Goal: Task Accomplishment & Management: Complete application form

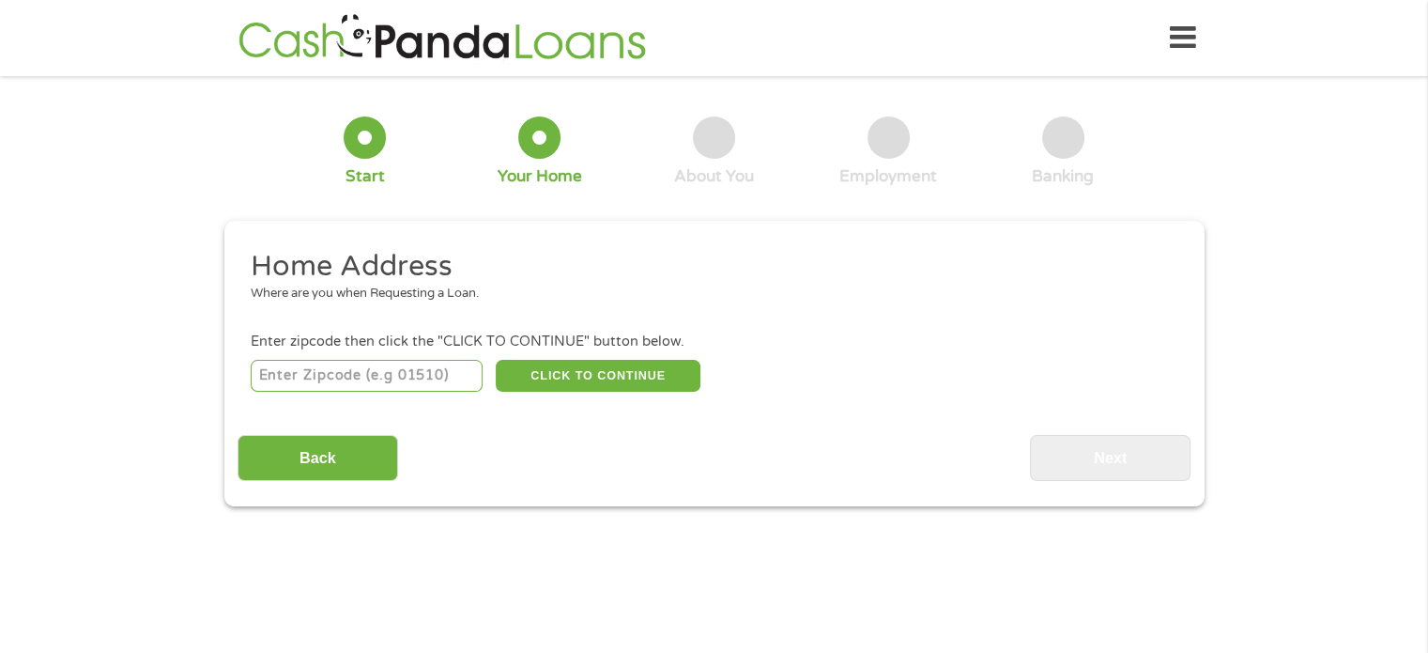
click at [408, 368] on input "number" at bounding box center [367, 376] width 232 height 32
type input "28669"
click at [577, 379] on button "CLICK TO CONTINUE" at bounding box center [598, 376] width 205 height 32
type input "28669"
type input "Roaring River"
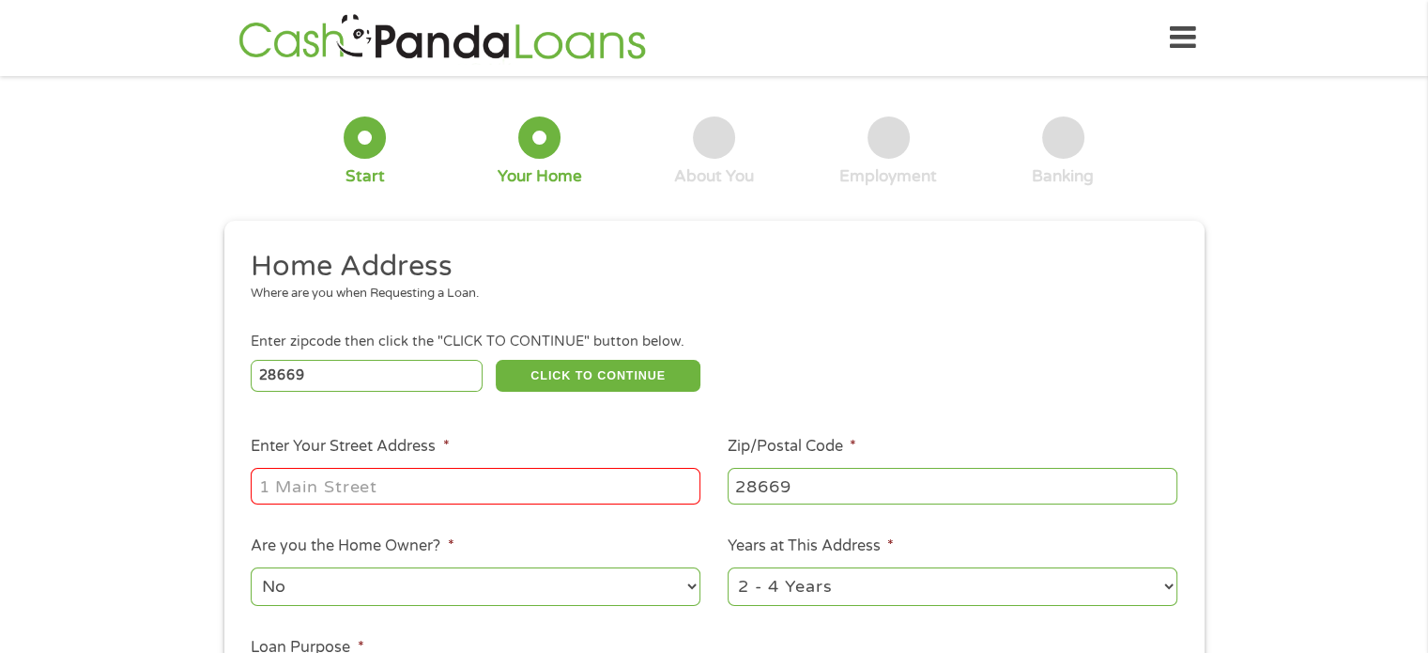
click at [534, 496] on input "Enter Your Street Address *" at bounding box center [476, 486] width 450 height 36
type input "[STREET_ADDRESS][PERSON_NAME]"
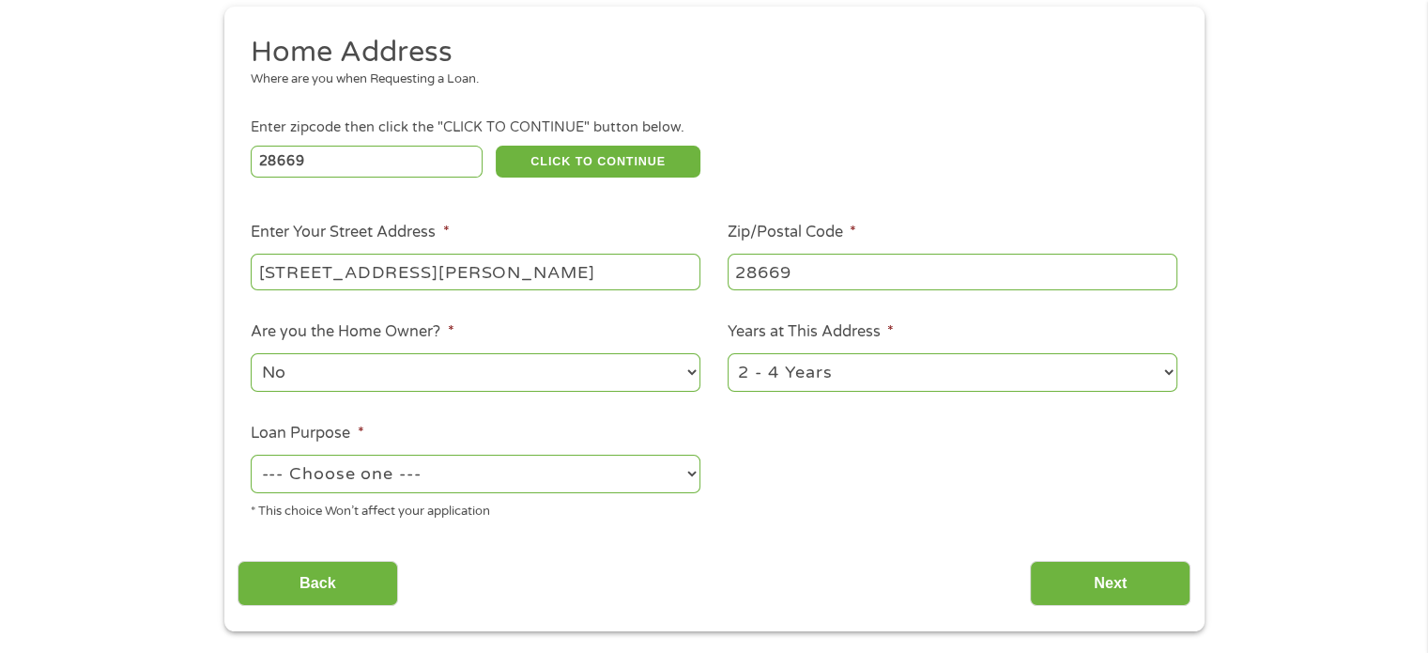
scroll to position [376, 0]
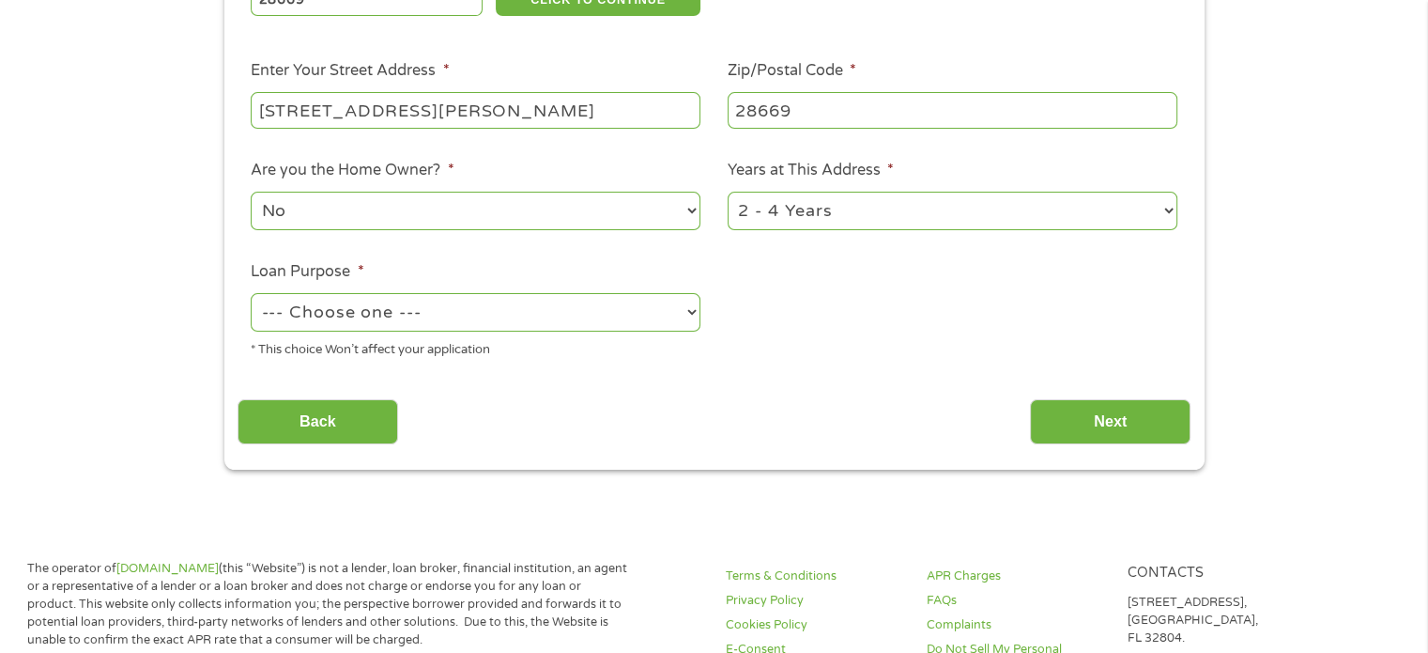
click at [901, 219] on select "1 Year or less 1 - 2 Years 2 - 4 Years Over 4 Years" at bounding box center [953, 211] width 450 height 38
select select "60months"
click at [728, 193] on select "1 Year or less 1 - 2 Years 2 - 4 Years Over 4 Years" at bounding box center [953, 211] width 450 height 38
click at [424, 210] on select "No Yes" at bounding box center [476, 211] width 450 height 38
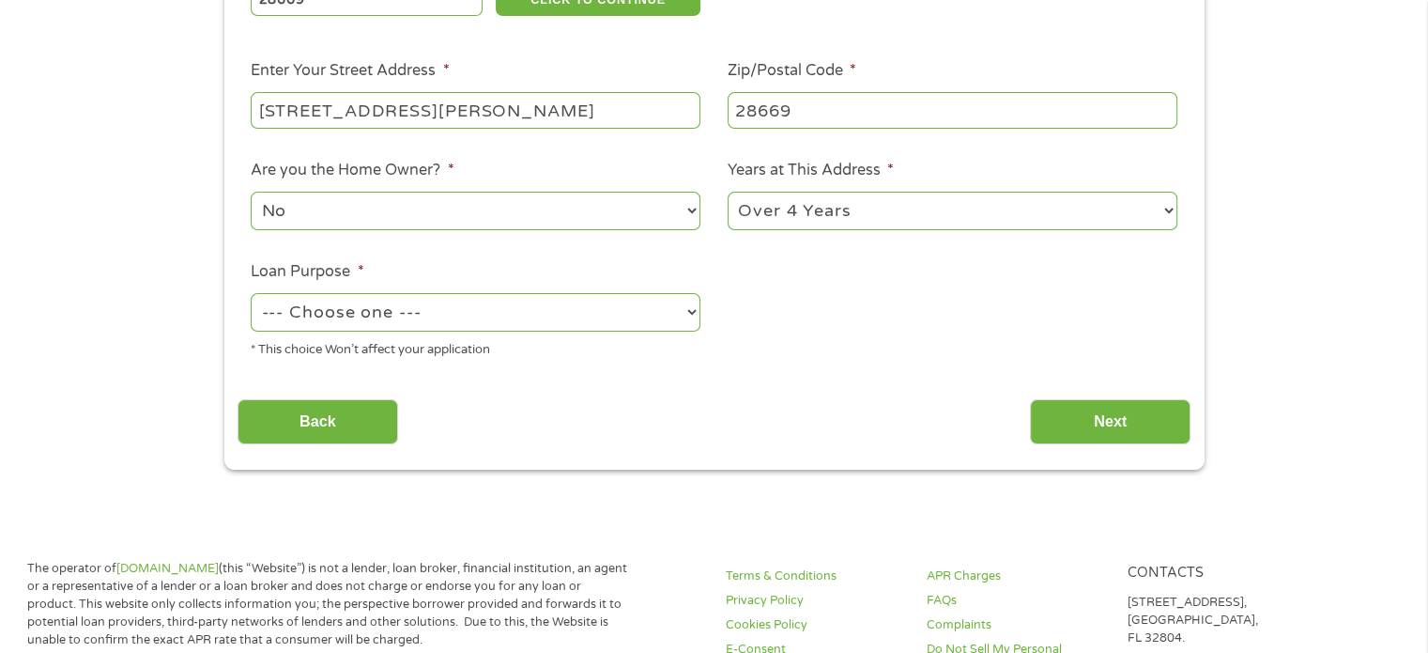
click at [440, 323] on select "--- Choose one --- Pay Bills Debt Consolidation Home Improvement Major Purchase…" at bounding box center [476, 312] width 450 height 38
select select "majorpurchase"
click at [251, 295] on select "--- Choose one --- Pay Bills Debt Consolidation Home Improvement Major Purchase…" at bounding box center [476, 312] width 450 height 38
click at [338, 430] on input "Back" at bounding box center [318, 422] width 161 height 46
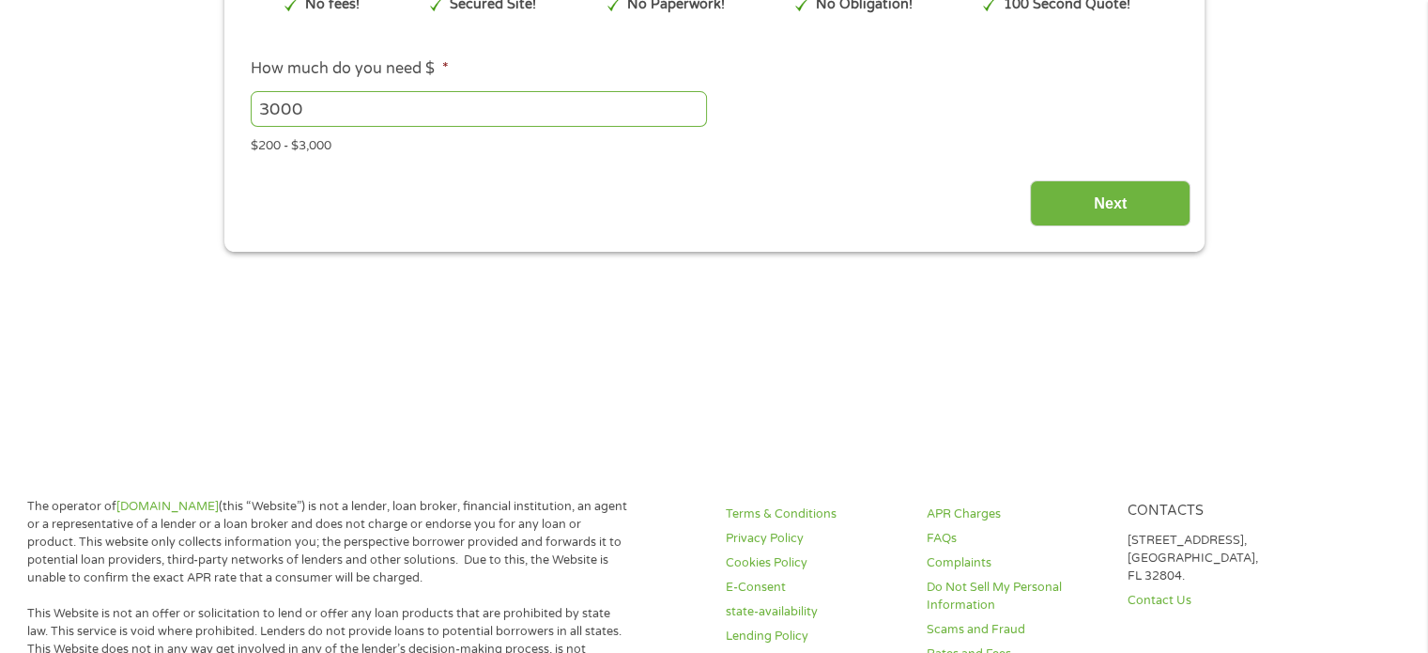
scroll to position [0, 0]
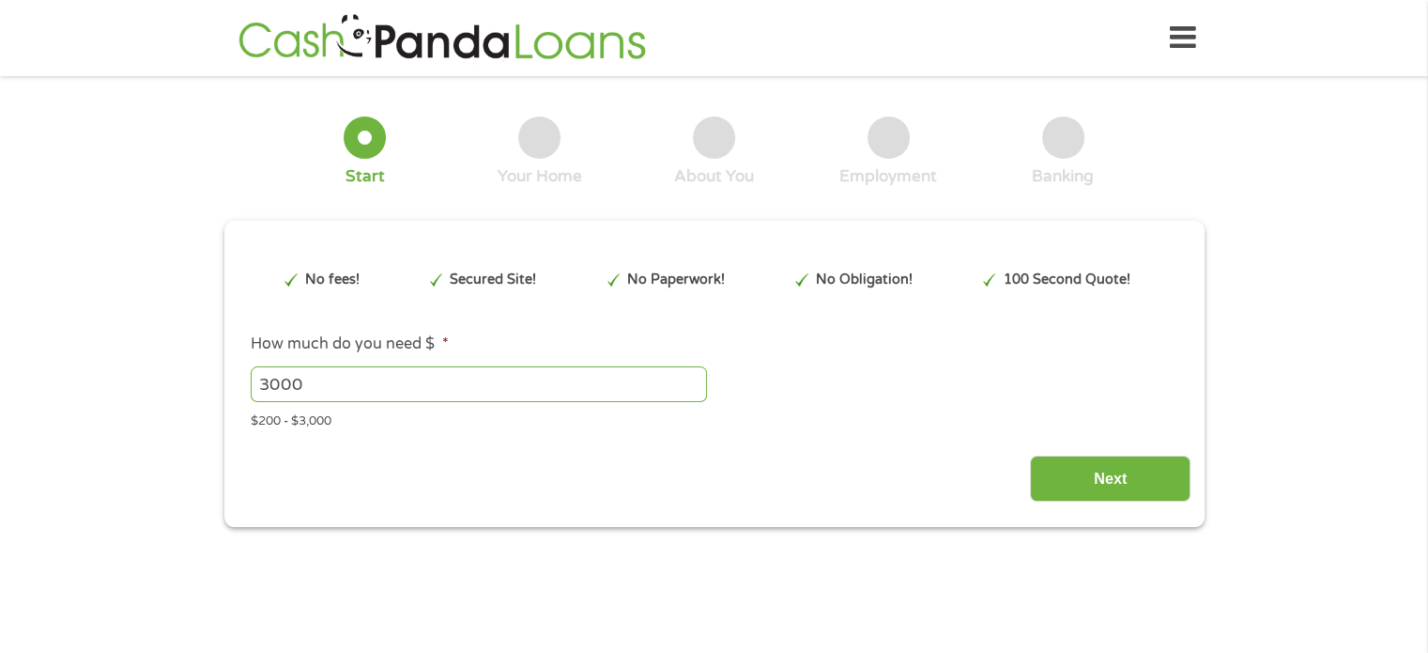
click at [377, 391] on input "3000" at bounding box center [479, 384] width 456 height 36
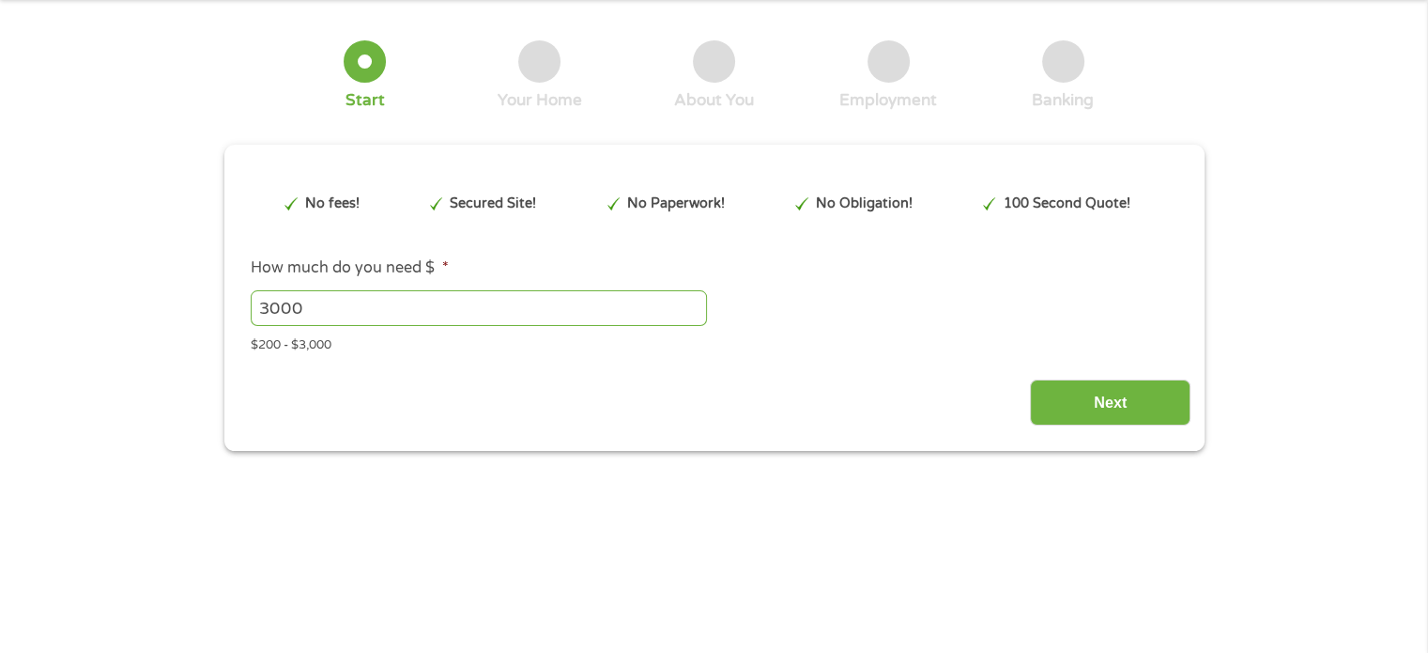
scroll to position [282, 0]
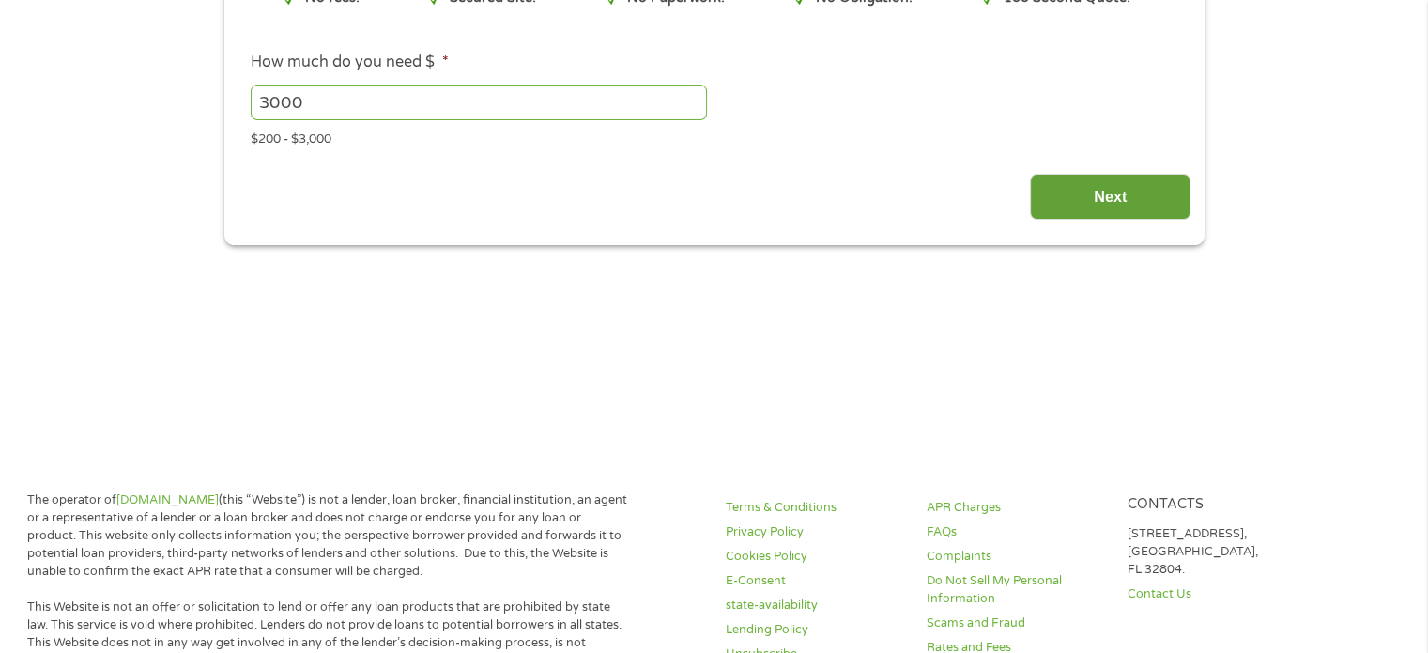
drag, startPoint x: 1108, startPoint y: 154, endPoint x: 1118, endPoint y: 185, distance: 32.7
click at [1109, 154] on div "This field is hidden when viewing the form gclid EAIaIQobChMI5JDC6ZuTjwMVLTcIBR…" at bounding box center [714, 96] width 953 height 247
click at [1116, 194] on input "Next" at bounding box center [1110, 197] width 161 height 46
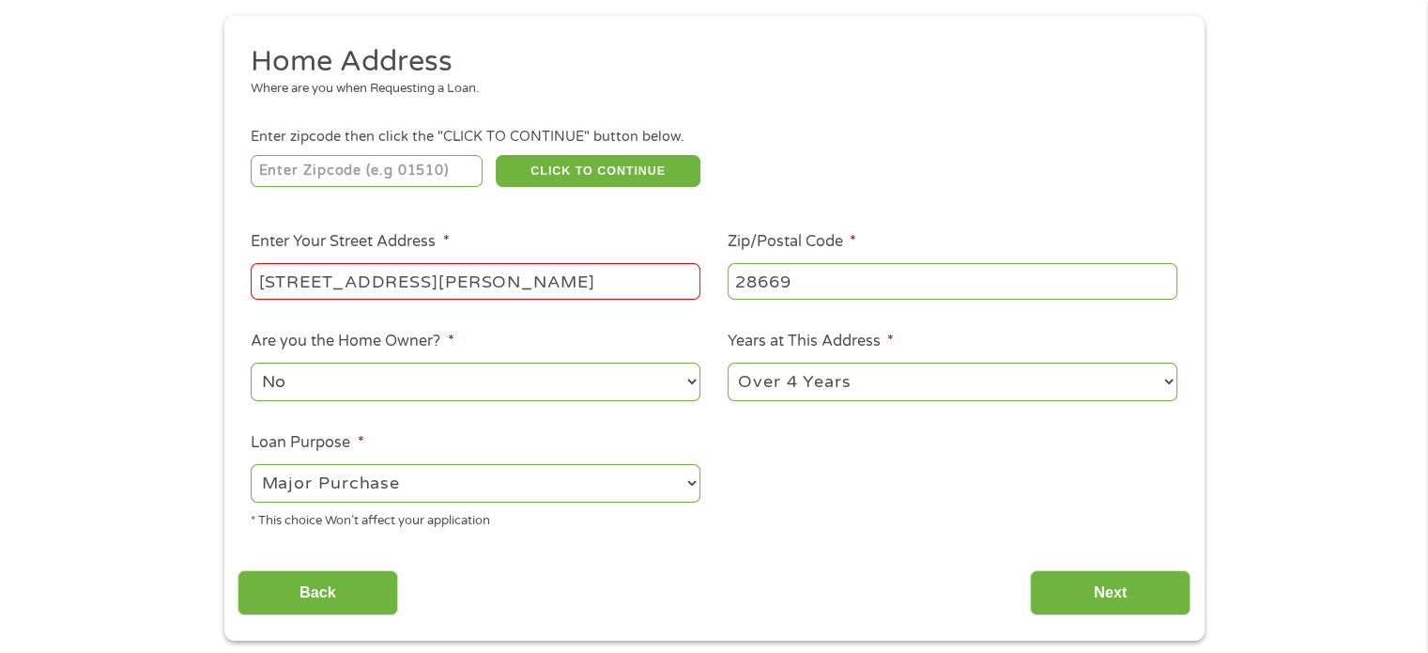
scroll to position [0, 0]
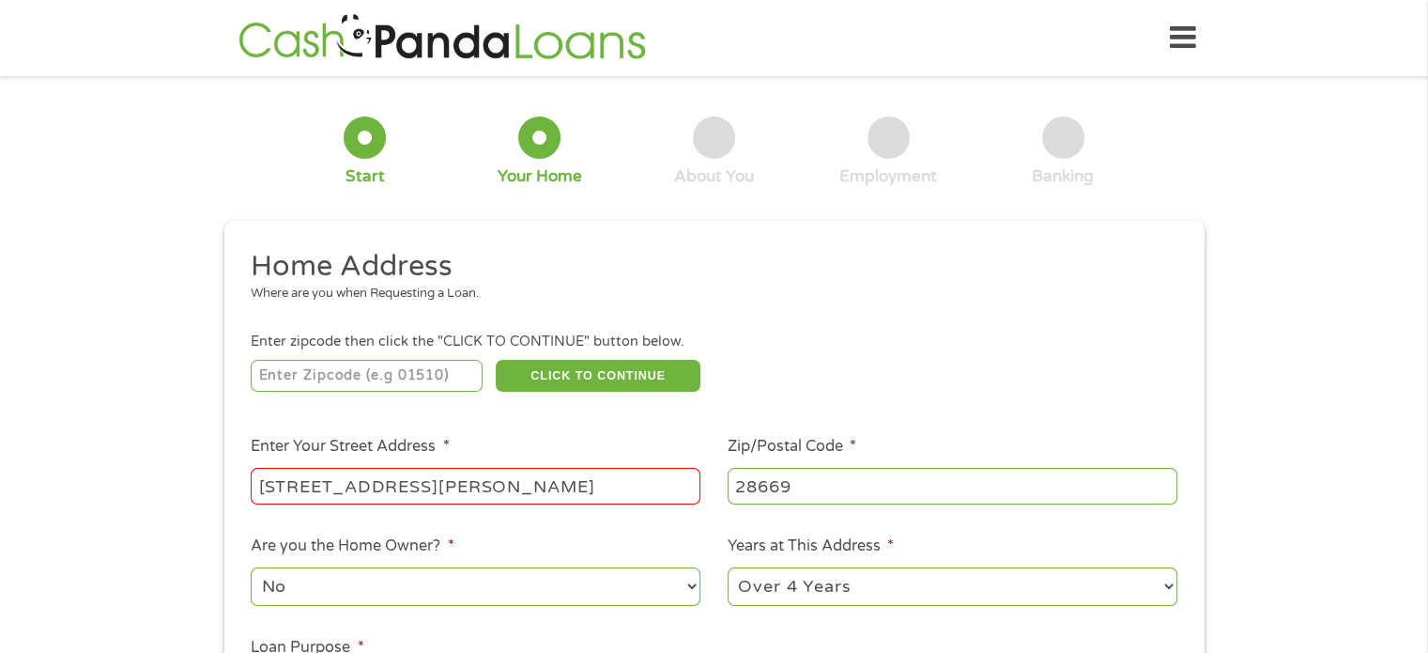
click at [381, 381] on input "number" at bounding box center [367, 376] width 232 height 32
type input "28669"
click at [501, 501] on input "[STREET_ADDRESS][PERSON_NAME]" at bounding box center [476, 486] width 450 height 36
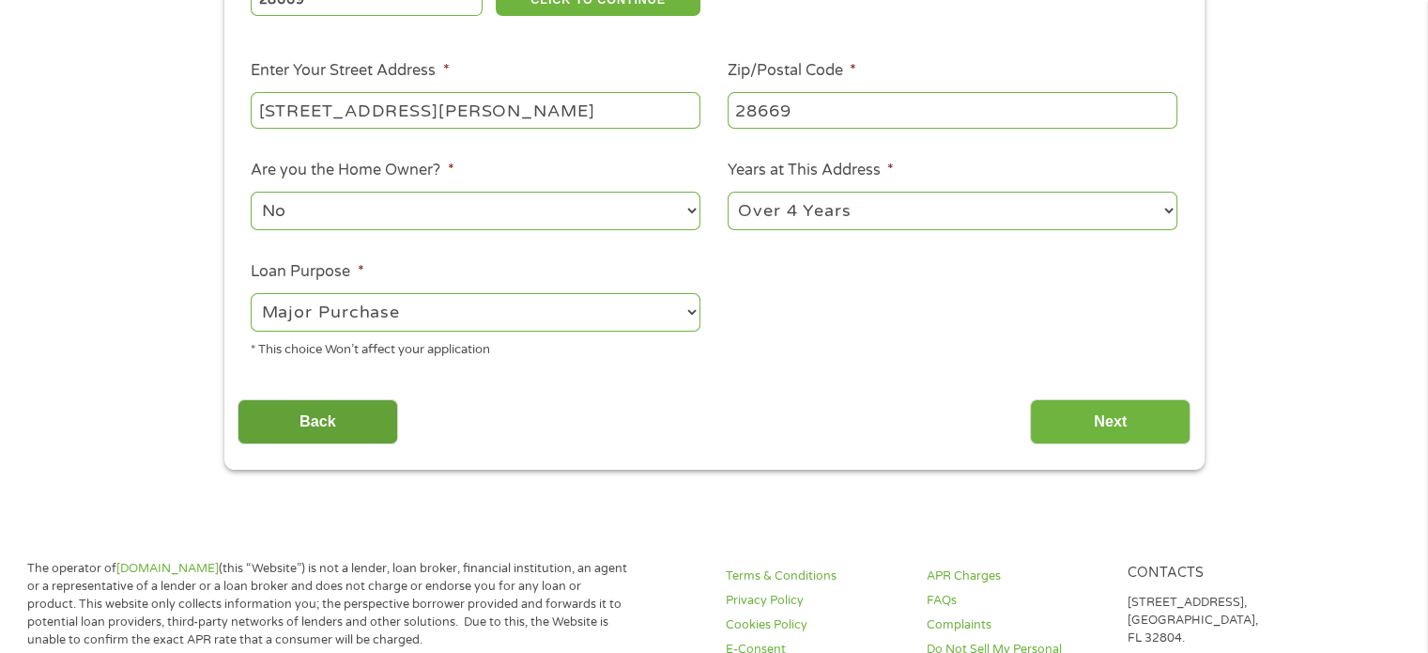
click at [361, 423] on input "Back" at bounding box center [318, 422] width 161 height 46
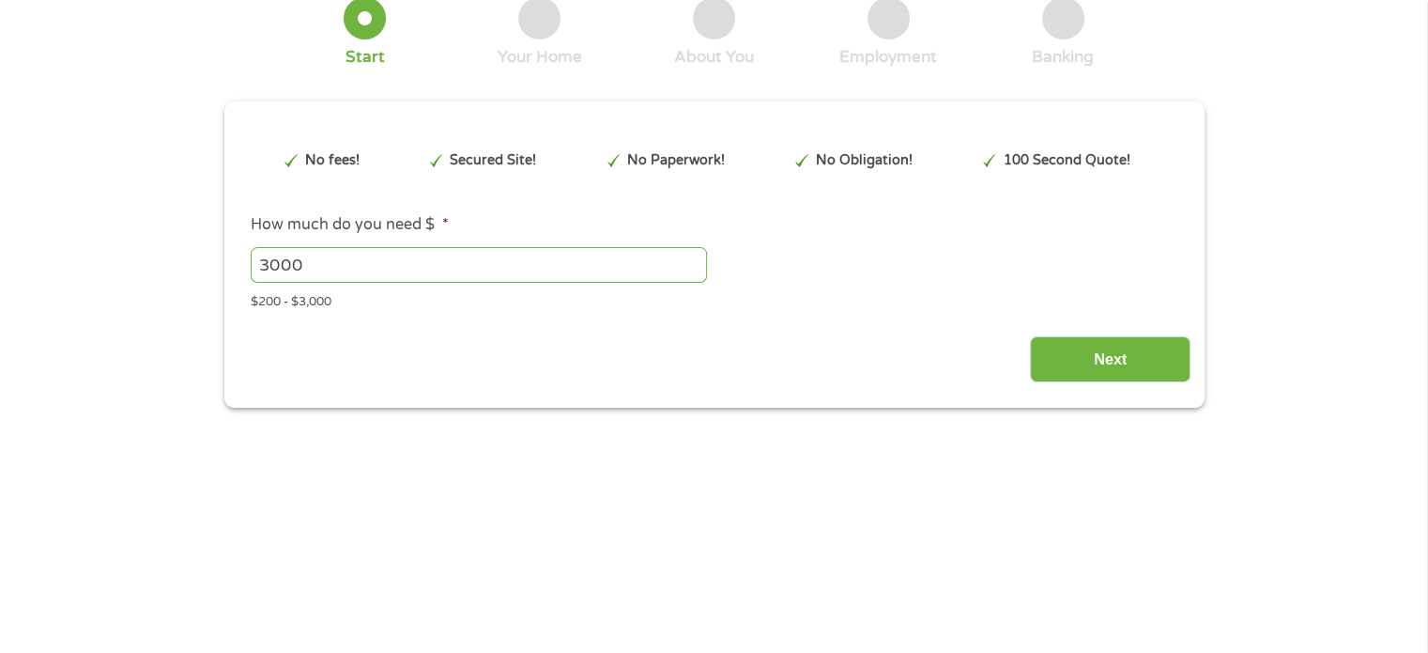
scroll to position [188, 0]
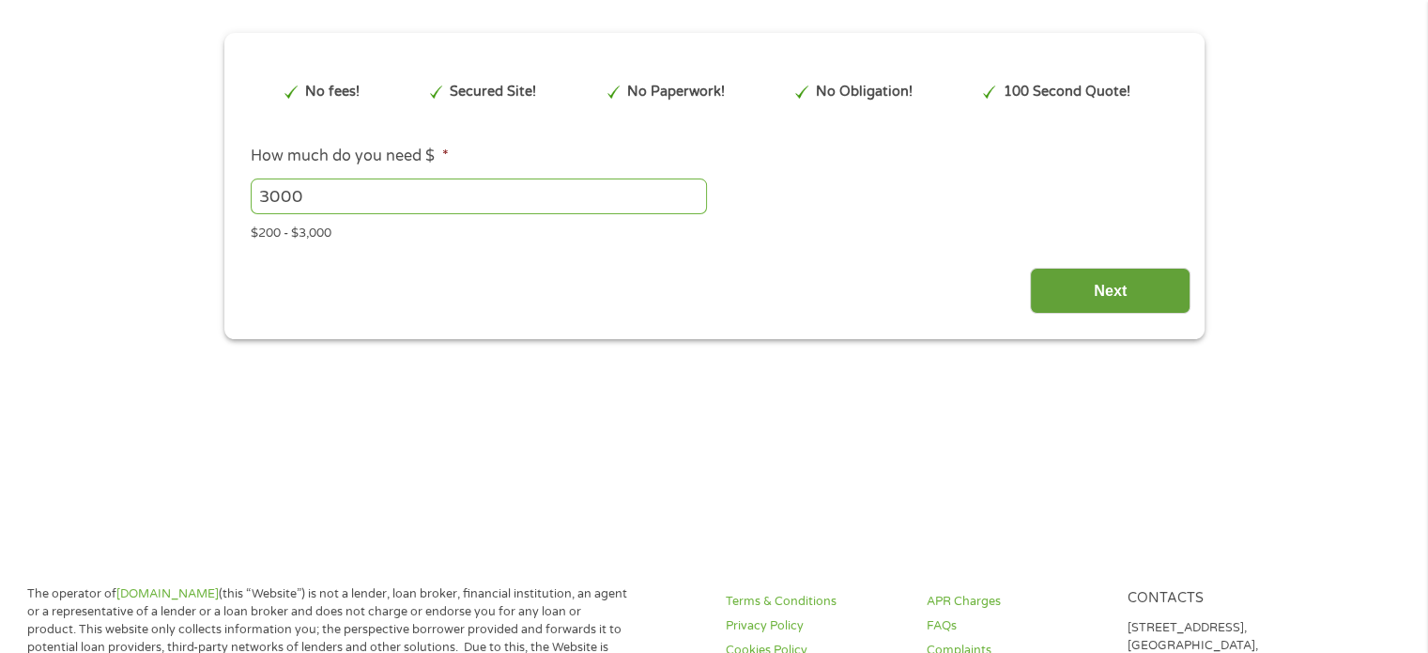
click at [1101, 285] on input "Next" at bounding box center [1110, 291] width 161 height 46
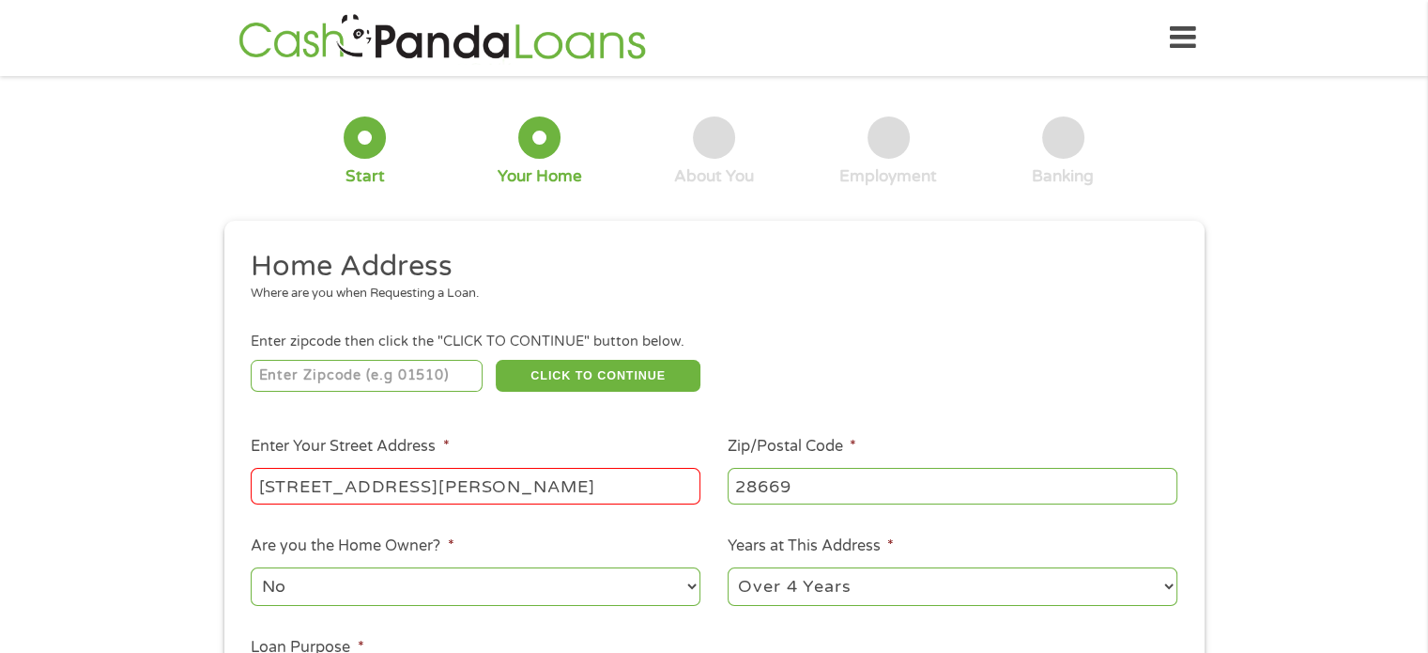
scroll to position [0, 0]
click at [409, 376] on input "number" at bounding box center [367, 376] width 232 height 32
type input "28669"
click at [563, 371] on button "CLICK TO CONTINUE" at bounding box center [598, 376] width 205 height 32
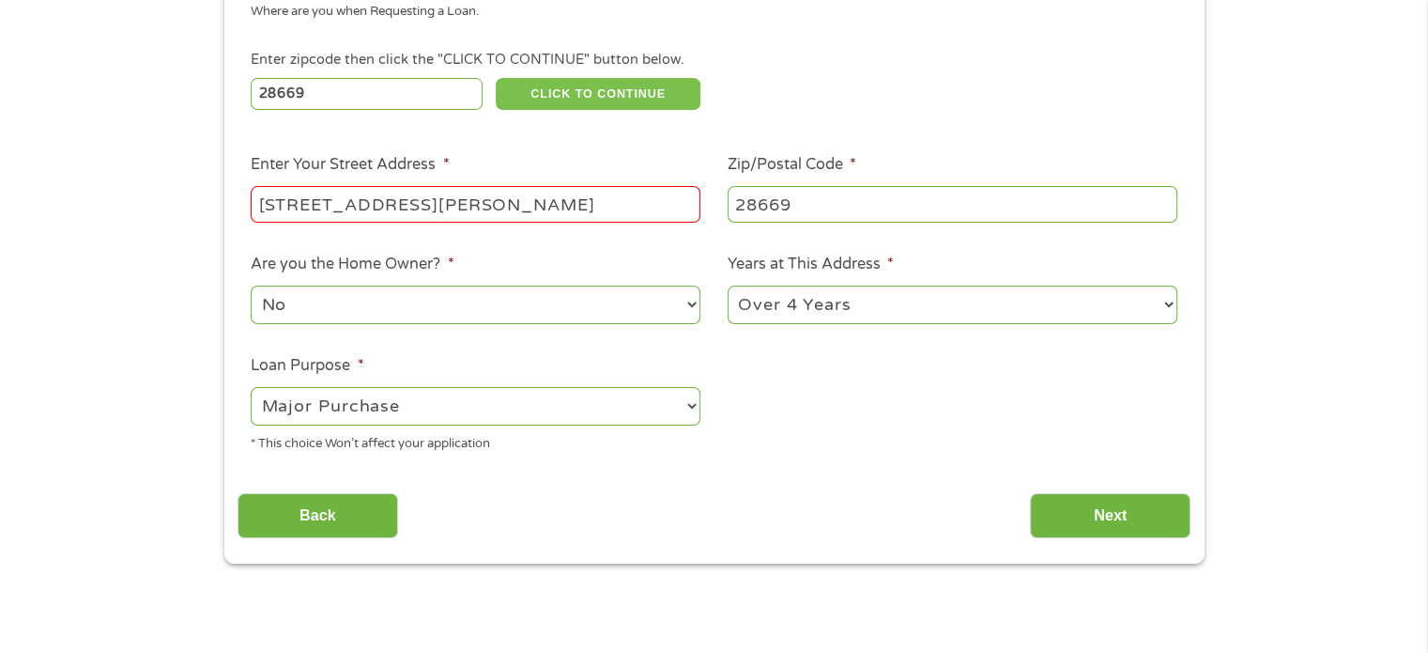
scroll to position [94, 0]
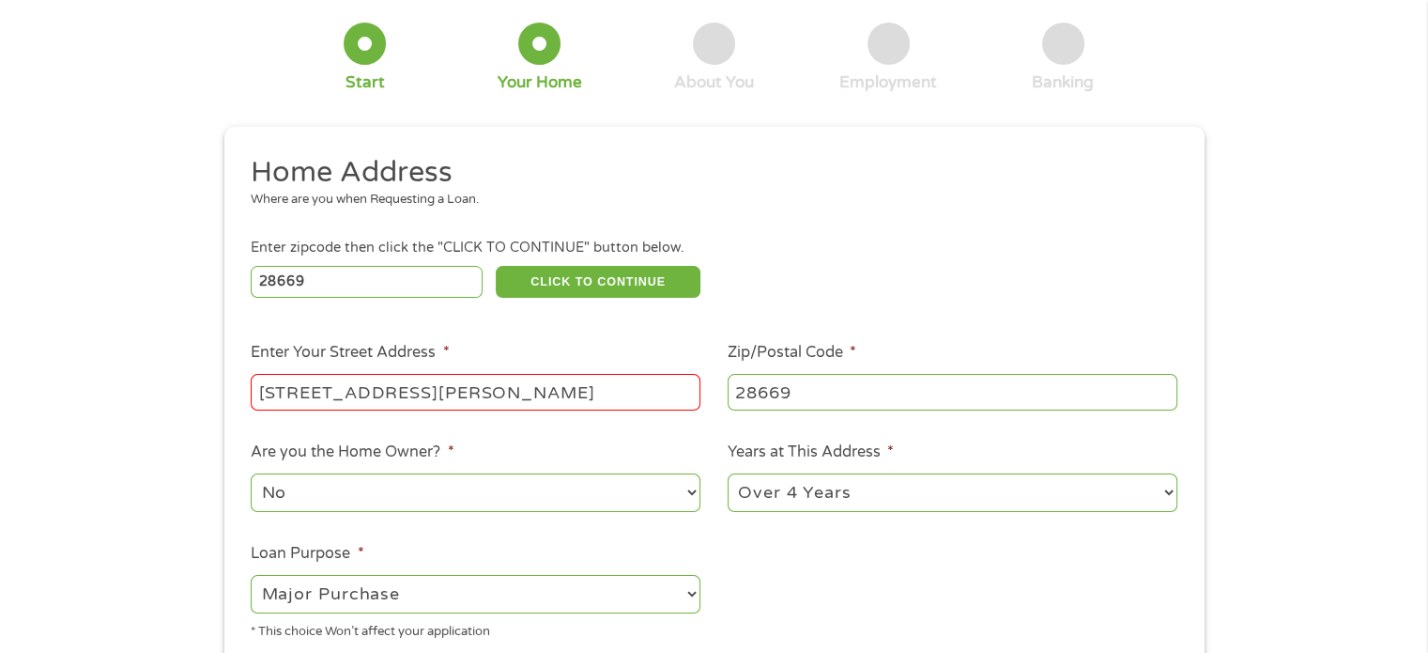
drag, startPoint x: 505, startPoint y: 386, endPoint x: 185, endPoint y: 374, distance: 320.4
click at [186, 374] on div "1 Start 2 Your Home 3 About You 4 Employment 5 Banking 6 This field is hidden w…" at bounding box center [714, 373] width 1428 height 756
click at [577, 294] on button "CLICK TO CONTINUE" at bounding box center [598, 282] width 205 height 32
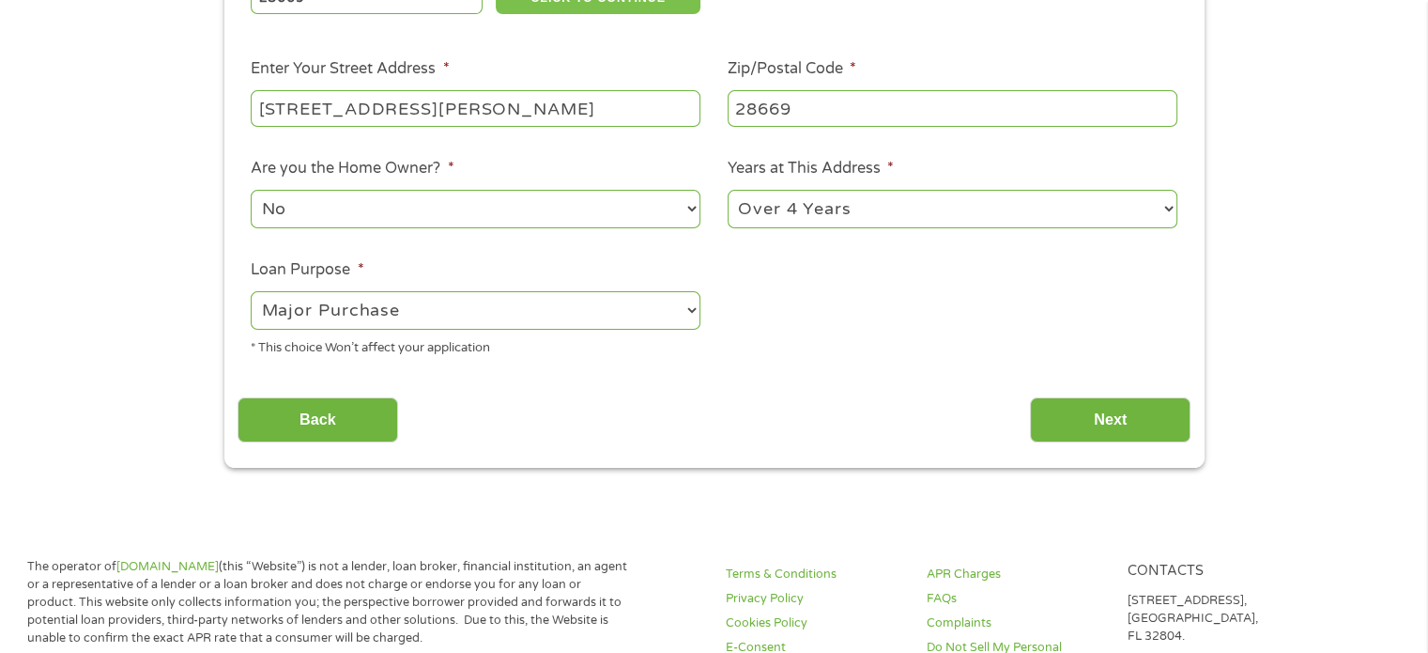
scroll to position [657, 0]
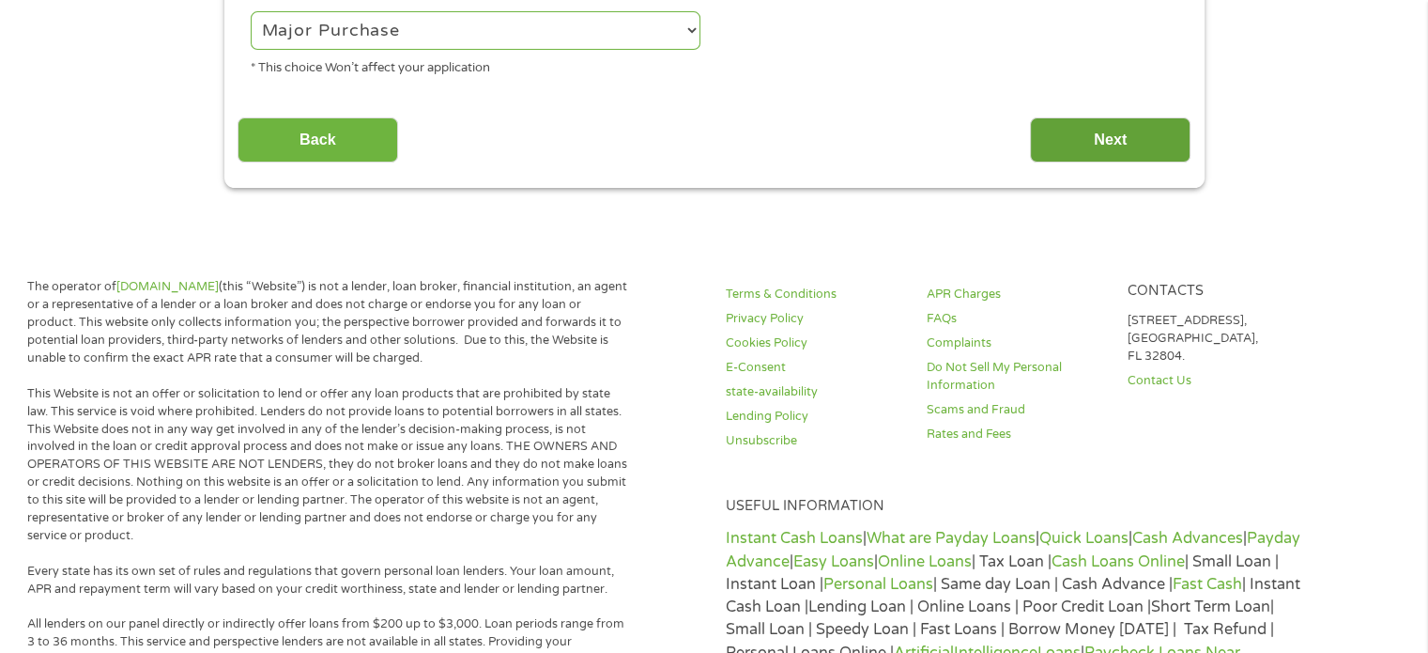
click at [1085, 161] on input "Next" at bounding box center [1110, 140] width 161 height 46
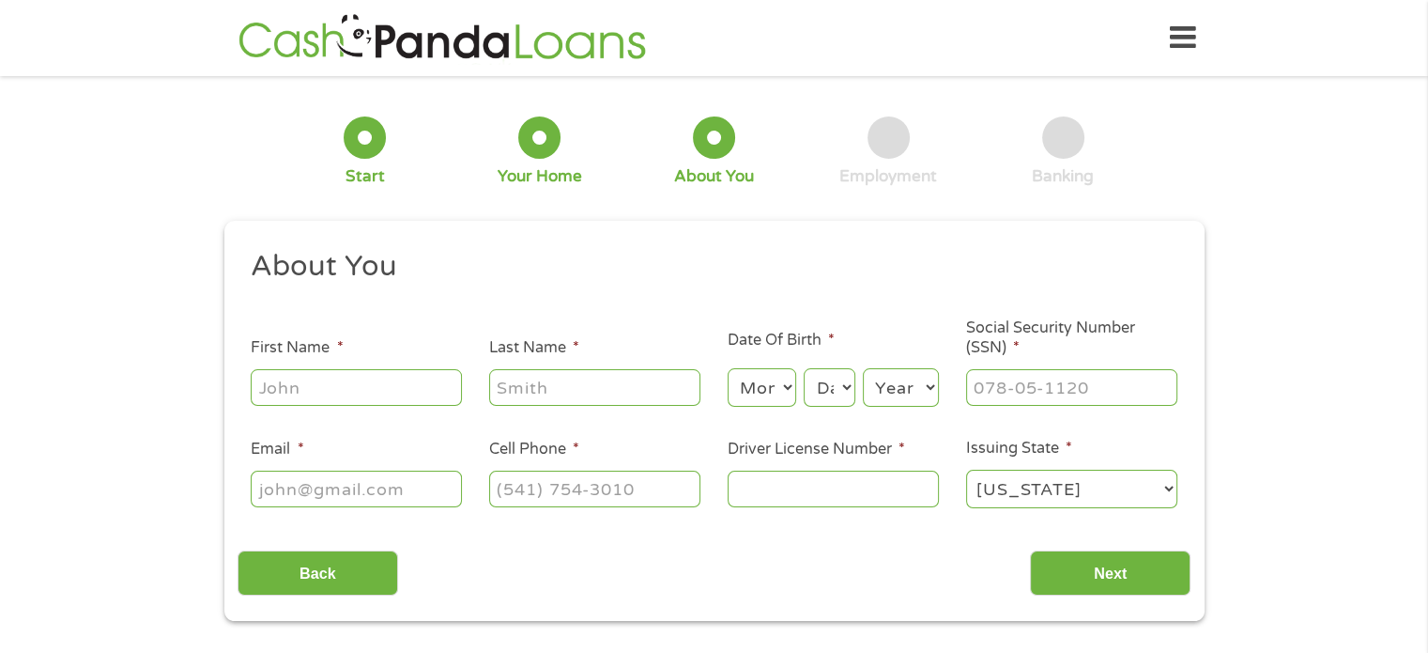
scroll to position [0, 0]
click at [338, 367] on div at bounding box center [356, 387] width 211 height 43
click at [330, 383] on input "First Name *" at bounding box center [356, 387] width 211 height 36
type input "Zachariez"
type input "[PERSON_NAME]"
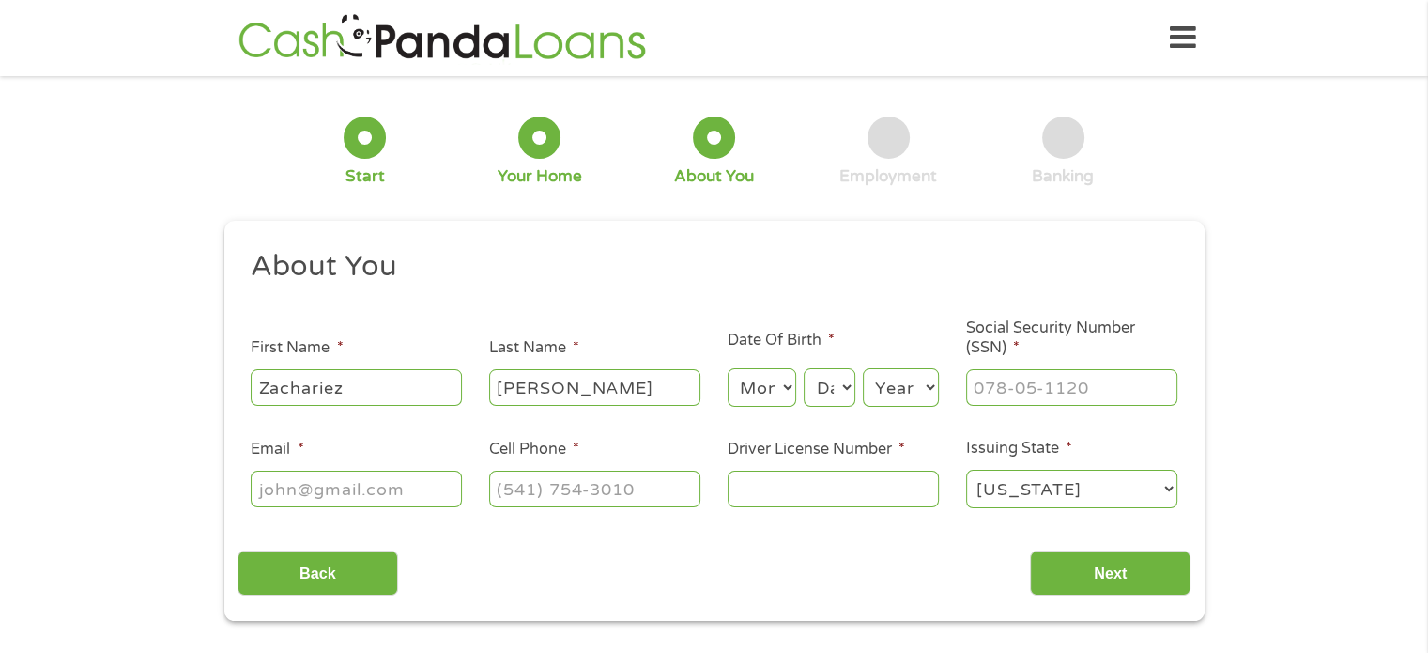
type input "[EMAIL_ADDRESS][DOMAIN_NAME]"
type input "[PHONE_NUMBER]"
click at [855, 484] on input "Driver License Number *" at bounding box center [833, 488] width 211 height 36
click at [868, 499] on input "Driver License Number *" at bounding box center [833, 488] width 211 height 36
type input "33486973"
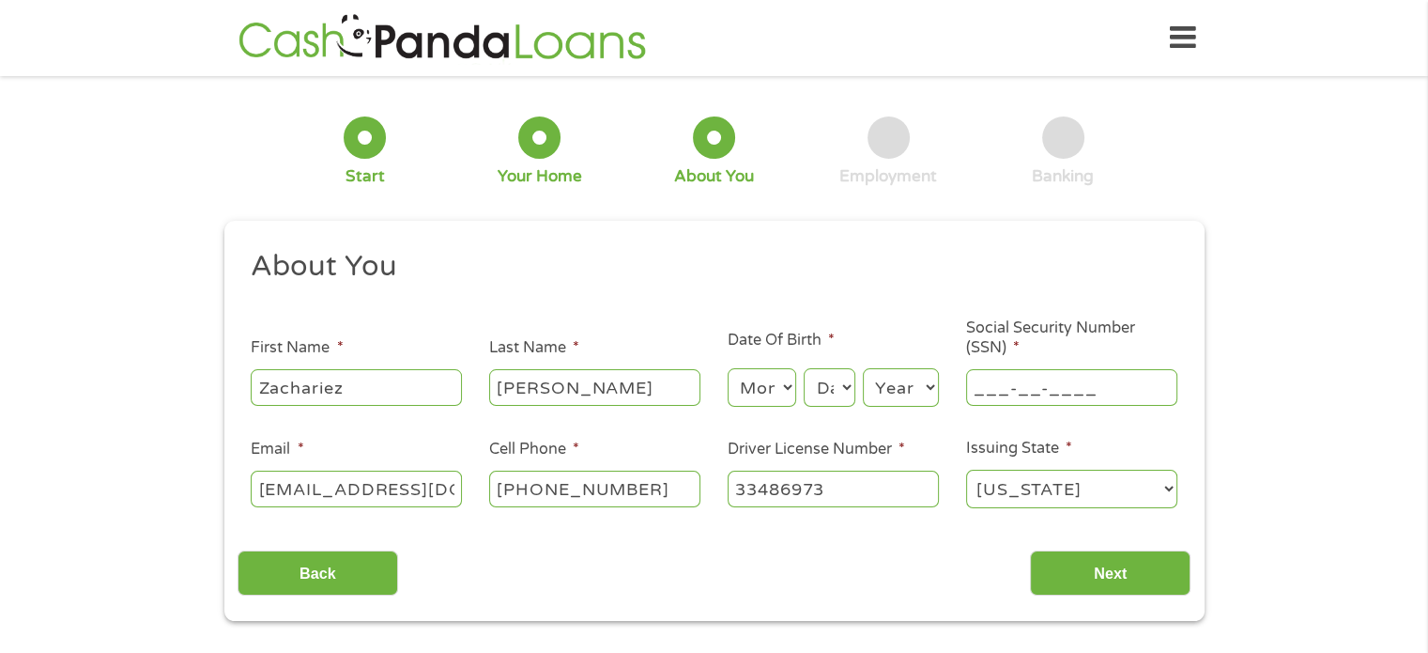
click at [1028, 374] on input "___-__-____" at bounding box center [1071, 387] width 211 height 36
type input "093-80-6544"
click at [1134, 581] on input "Next" at bounding box center [1110, 573] width 161 height 46
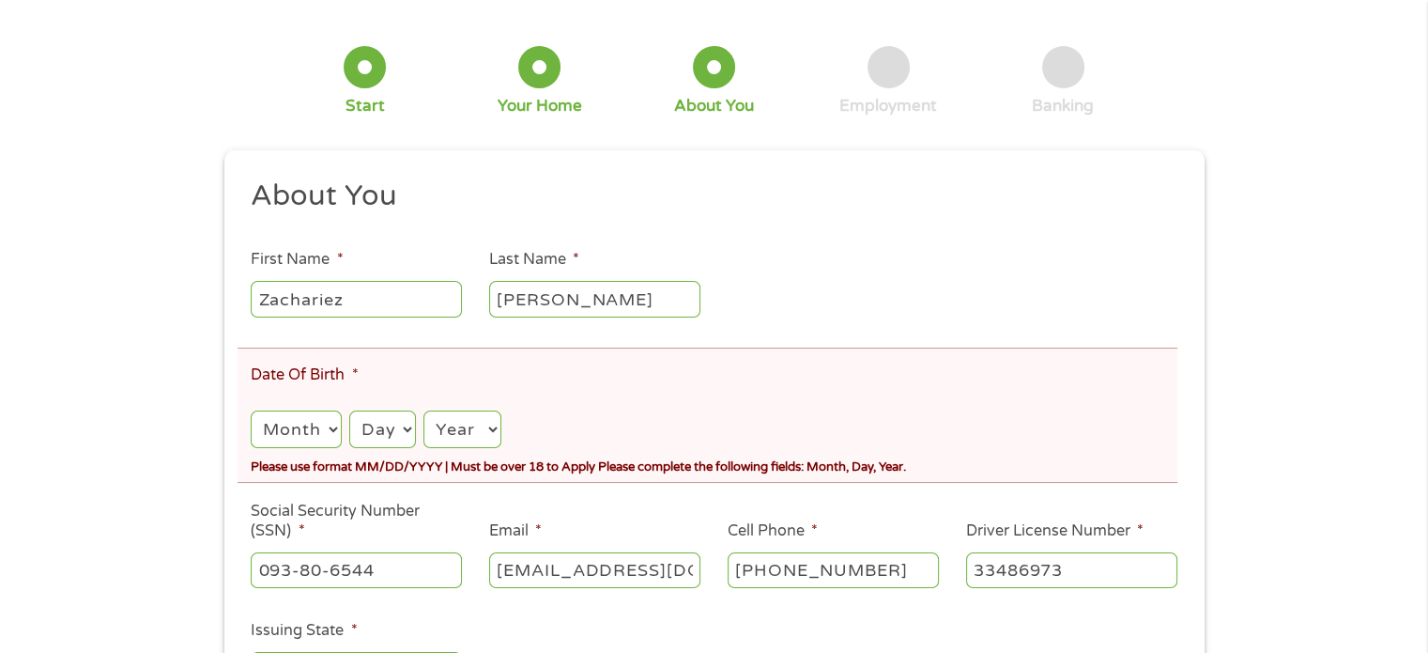
scroll to position [376, 0]
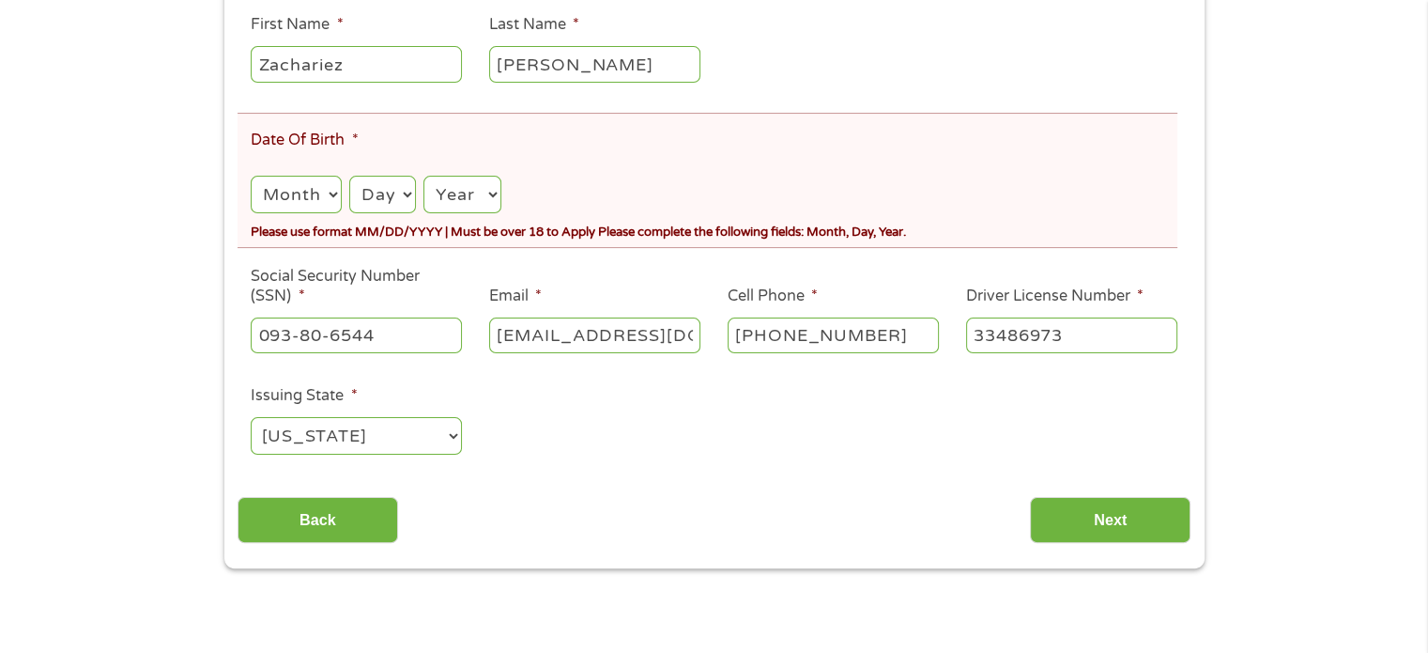
click at [300, 187] on select "Month 1 2 3 4 5 6 7 8 9 10 11 12" at bounding box center [296, 195] width 90 height 38
select select "2"
click at [251, 177] on select "Month 1 2 3 4 5 6 7 8 9 10 11 12" at bounding box center [296, 195] width 90 height 38
click at [367, 194] on select "Day 1 2 3 4 5 6 7 8 9 10 11 12 13 14 15 16 17 18 19 20 21 22 23 24 25 26 27 28 …" at bounding box center [382, 195] width 67 height 38
select select "14"
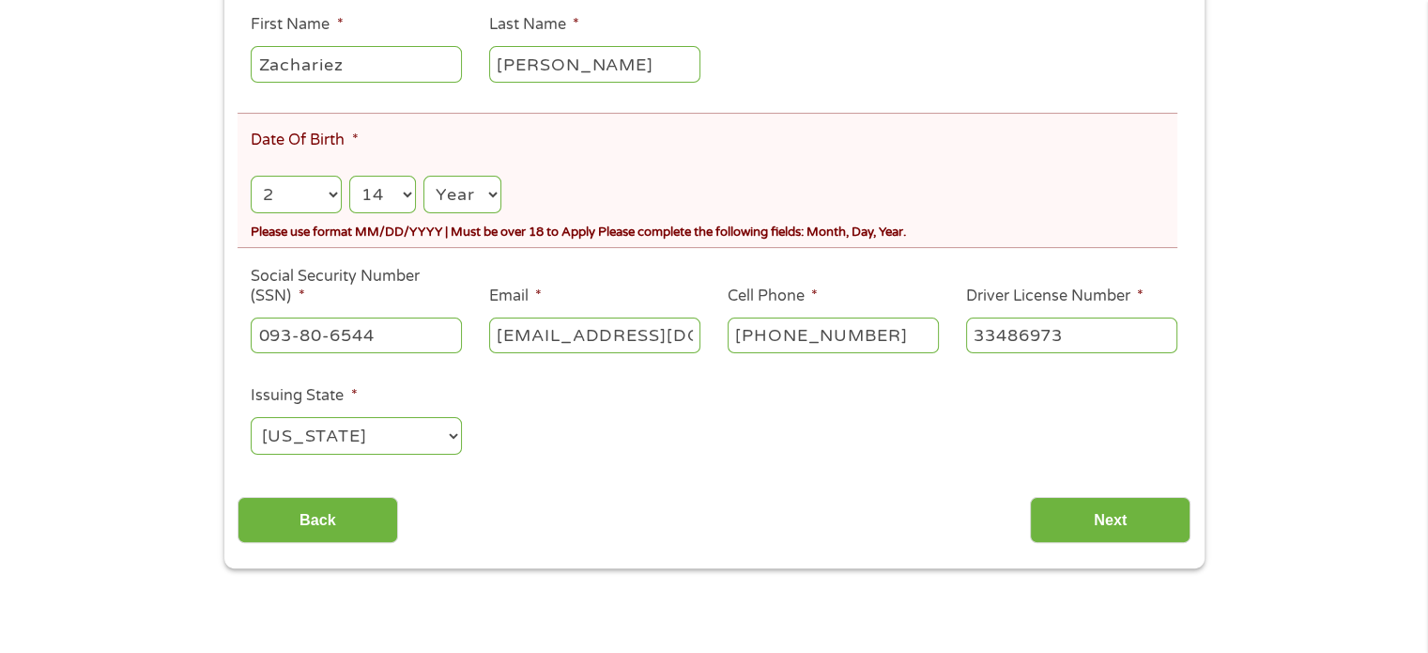
click at [349, 177] on select "Day 1 2 3 4 5 6 7 8 9 10 11 12 13 14 15 16 17 18 19 20 21 22 23 24 25 26 27 28 …" at bounding box center [382, 195] width 67 height 38
click at [468, 190] on select "Year [DATE] 2006 2005 2004 2003 2002 2001 2000 1999 1998 1997 1996 1995 1994 19…" at bounding box center [461, 195] width 77 height 38
select select "1992"
click at [425, 177] on select "Year [DATE] 2006 2005 2004 2003 2002 2001 2000 1999 1998 1997 1996 1995 1994 19…" at bounding box center [461, 195] width 77 height 38
click at [1096, 521] on input "Next" at bounding box center [1110, 520] width 161 height 46
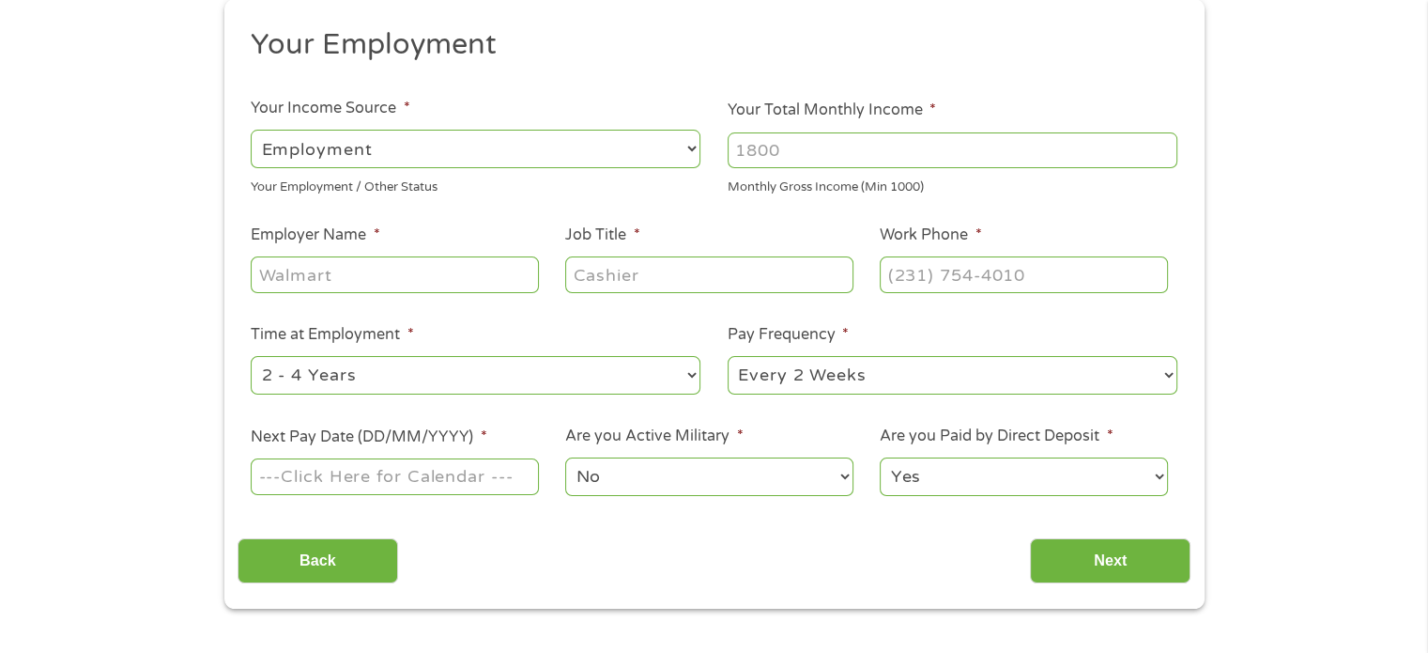
scroll to position [0, 0]
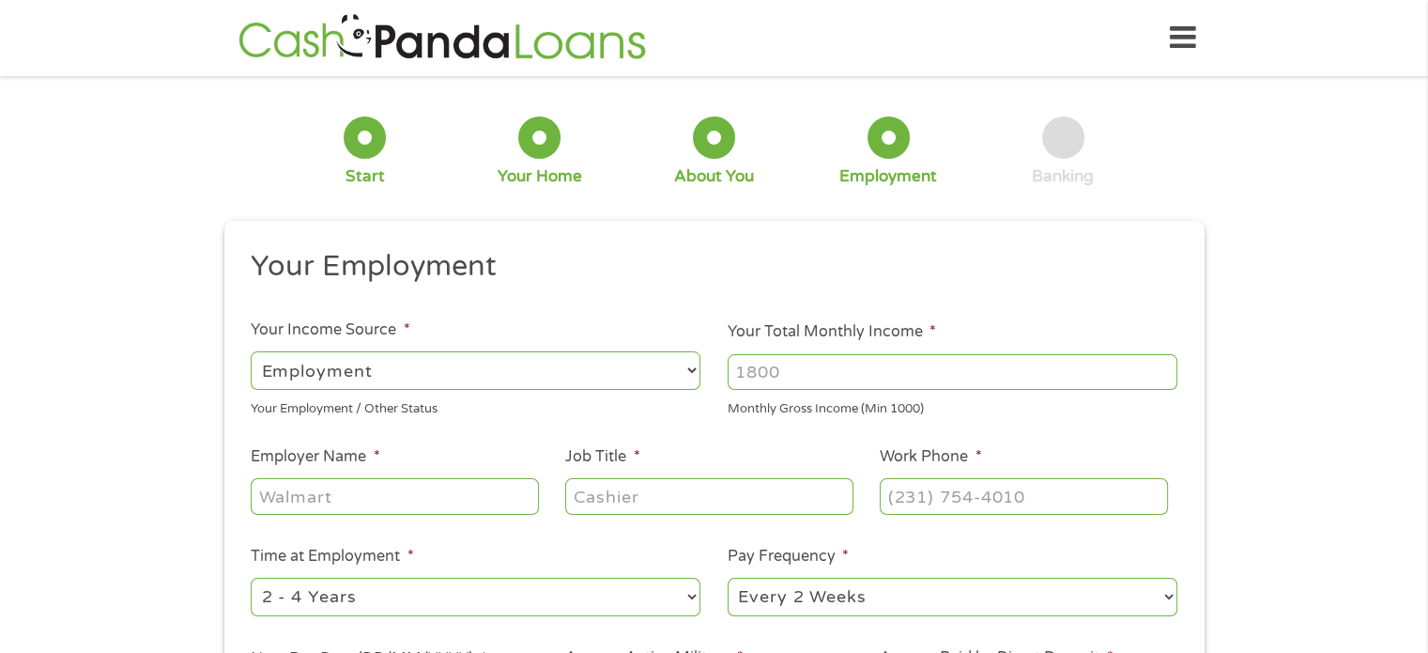
click at [477, 377] on select "--- Choose one --- Employment [DEMOGRAPHIC_DATA] Benefits" at bounding box center [476, 370] width 450 height 38
click at [251, 351] on select "--- Choose one --- Employment [DEMOGRAPHIC_DATA] Benefits" at bounding box center [476, 370] width 450 height 38
click at [840, 362] on input "Your Total Monthly Income *" at bounding box center [953, 372] width 450 height 36
type input "2100"
click at [387, 491] on input "Employer Name *" at bounding box center [394, 496] width 287 height 36
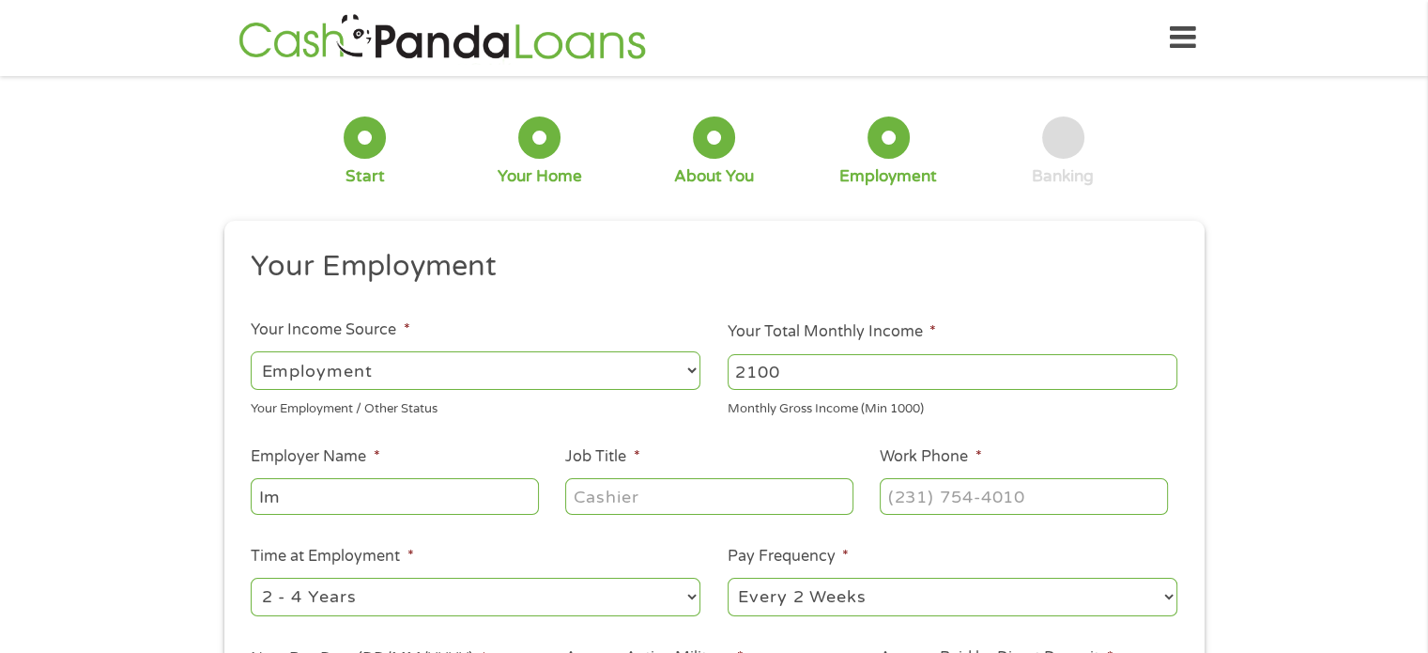
type input "I"
type input "Unifi Industrial"
type input "[PERSON_NAME] Loader"
type input "[PHONE_NUMBER]"
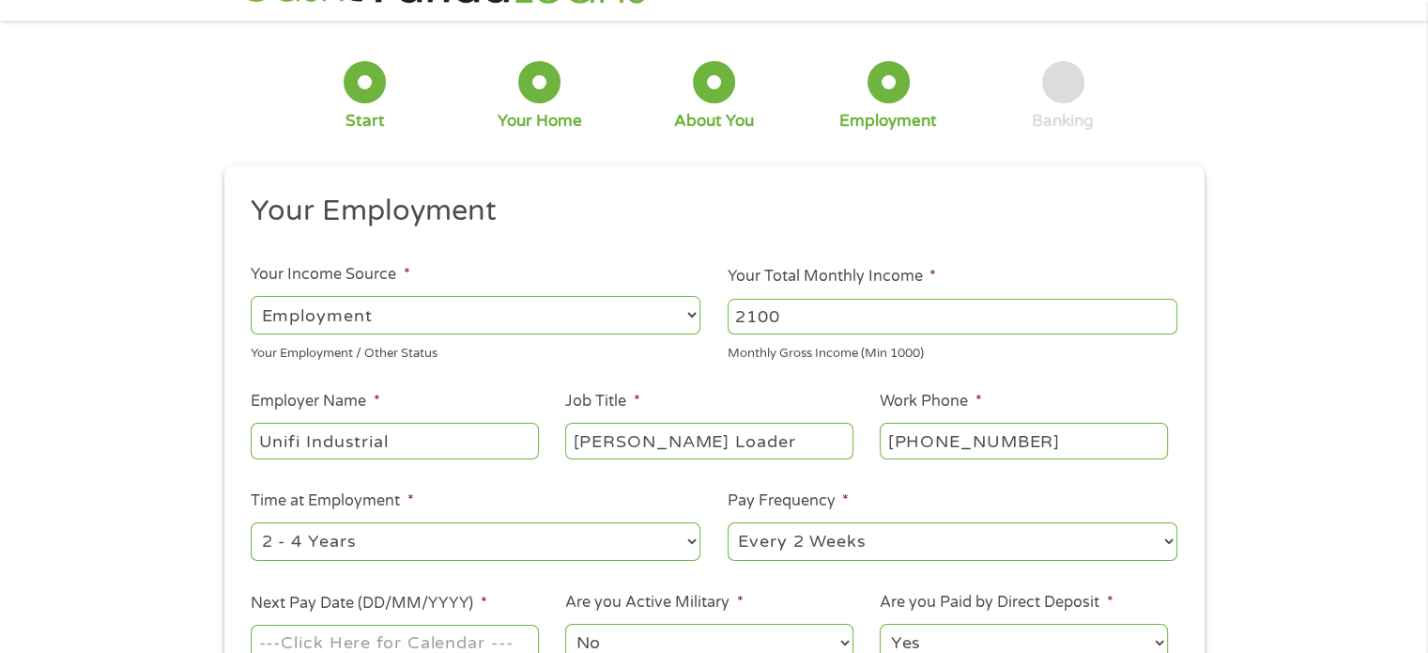
scroll to position [188, 0]
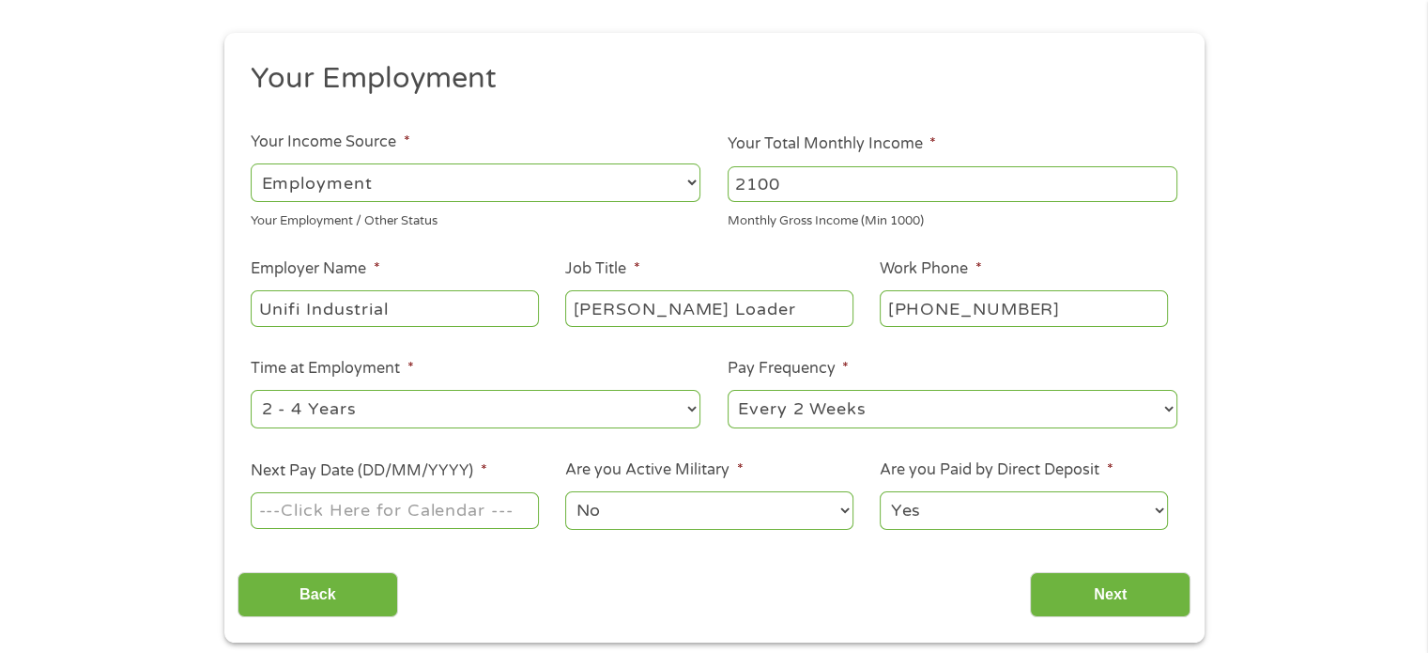
click at [586, 407] on select "--- Choose one --- 1 Year or less 1 - 2 Years 2 - 4 Years Over 4 Years" at bounding box center [476, 409] width 450 height 38
select select "60months"
click at [251, 391] on select "--- Choose one --- 1 Year or less 1 - 2 Years 2 - 4 Years Over 4 Years" at bounding box center [476, 409] width 450 height 38
click at [856, 412] on select "--- Choose one --- Every 2 Weeks Every Week Monthly Semi-Monthly" at bounding box center [953, 409] width 450 height 38
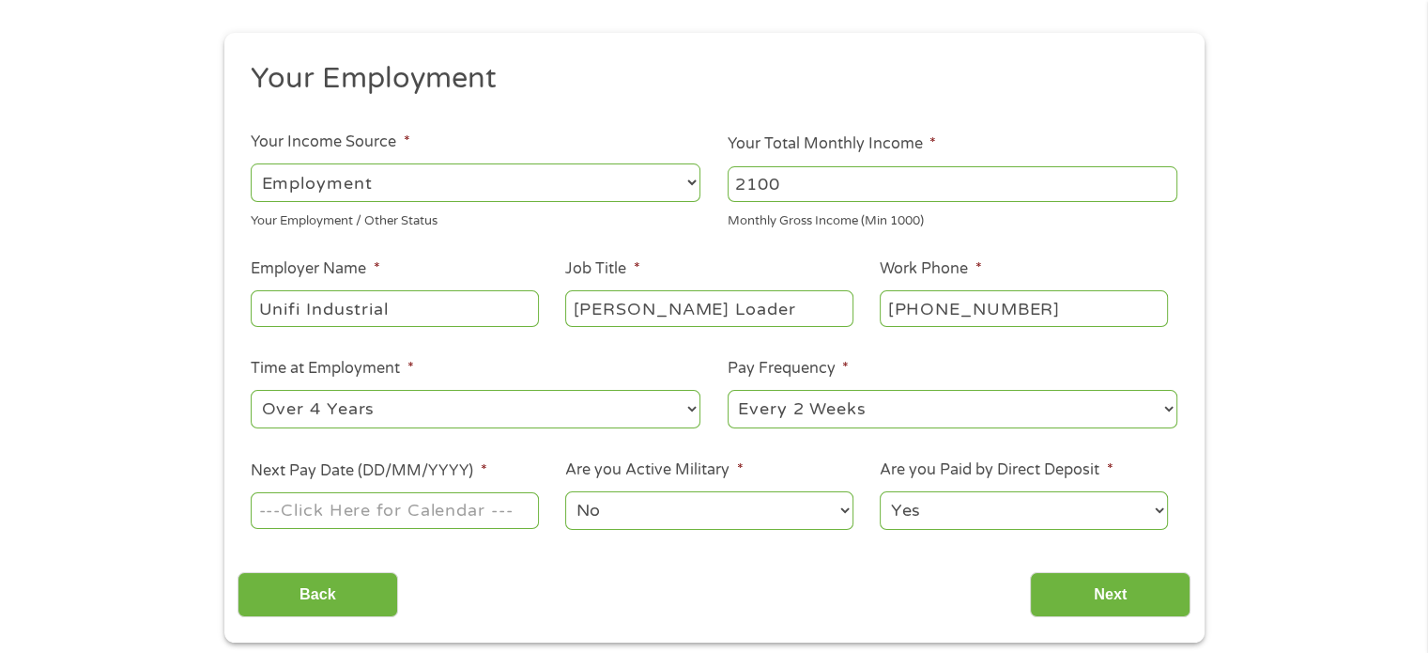
click at [473, 517] on input "Next Pay Date (DD/MM/YYYY) *" at bounding box center [394, 510] width 287 height 36
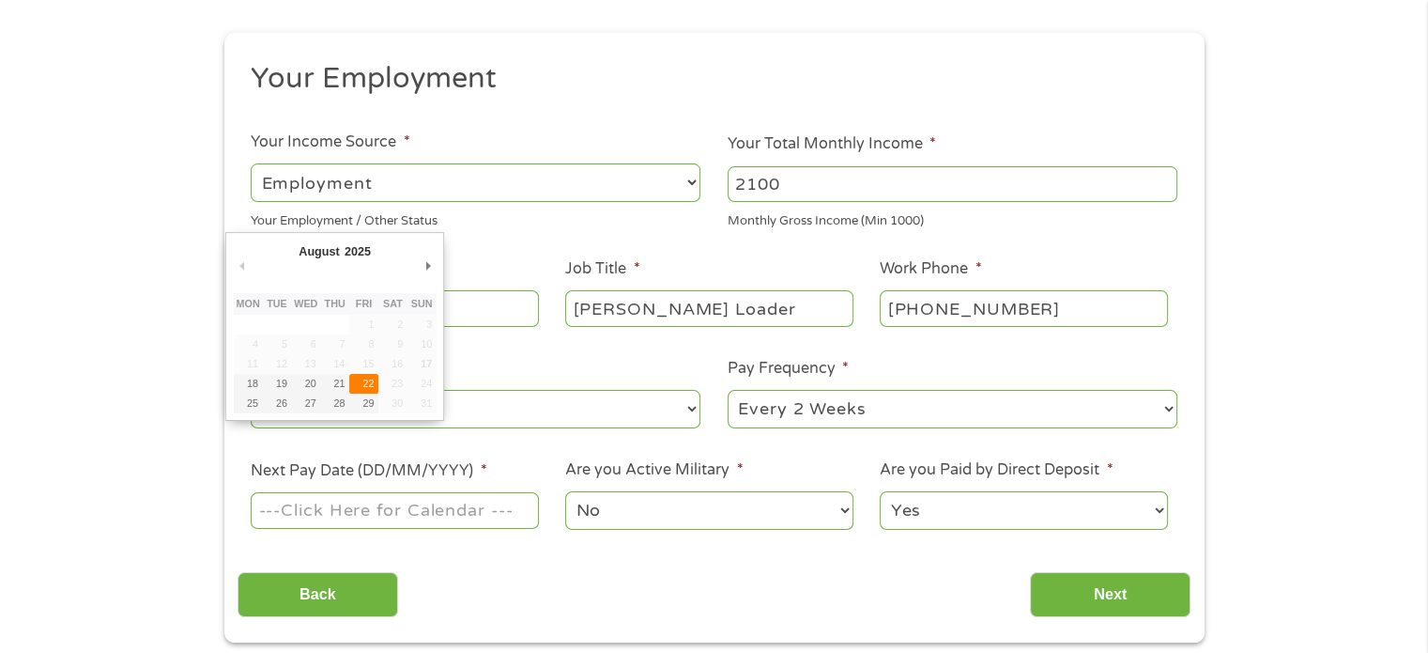
type input "[DATE]"
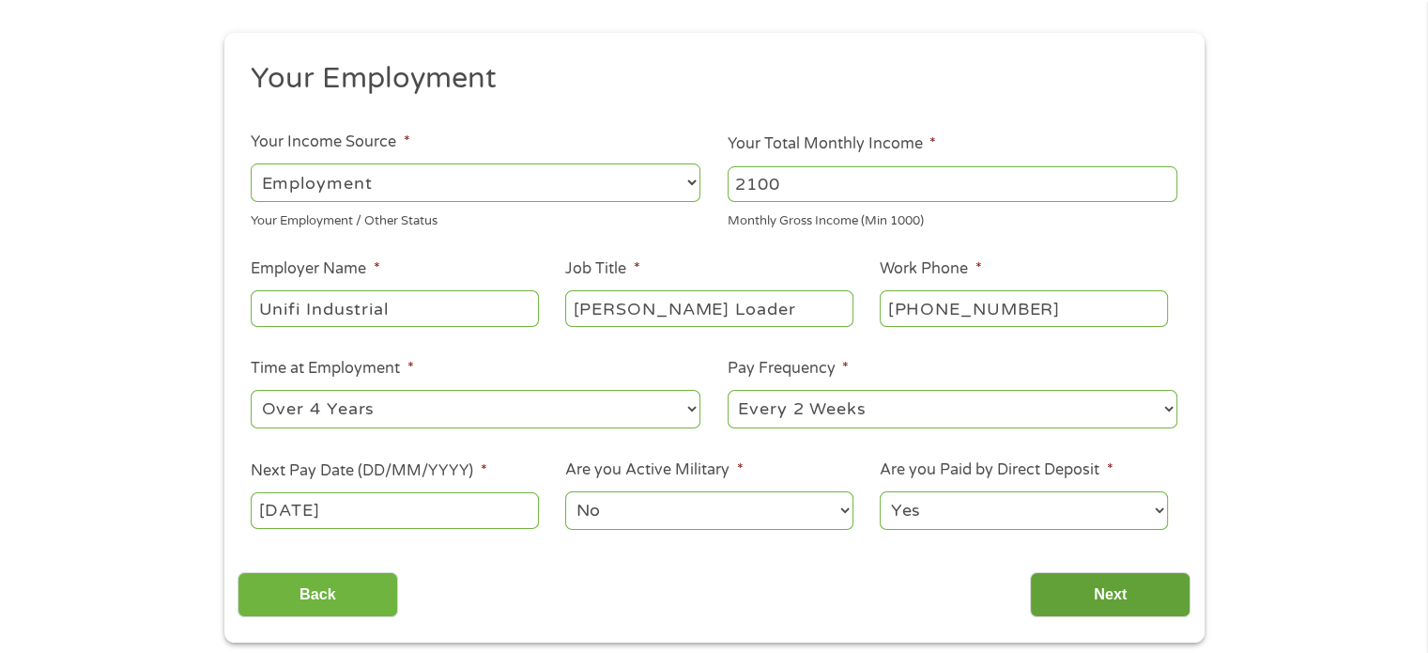
click at [1145, 611] on input "Next" at bounding box center [1110, 595] width 161 height 46
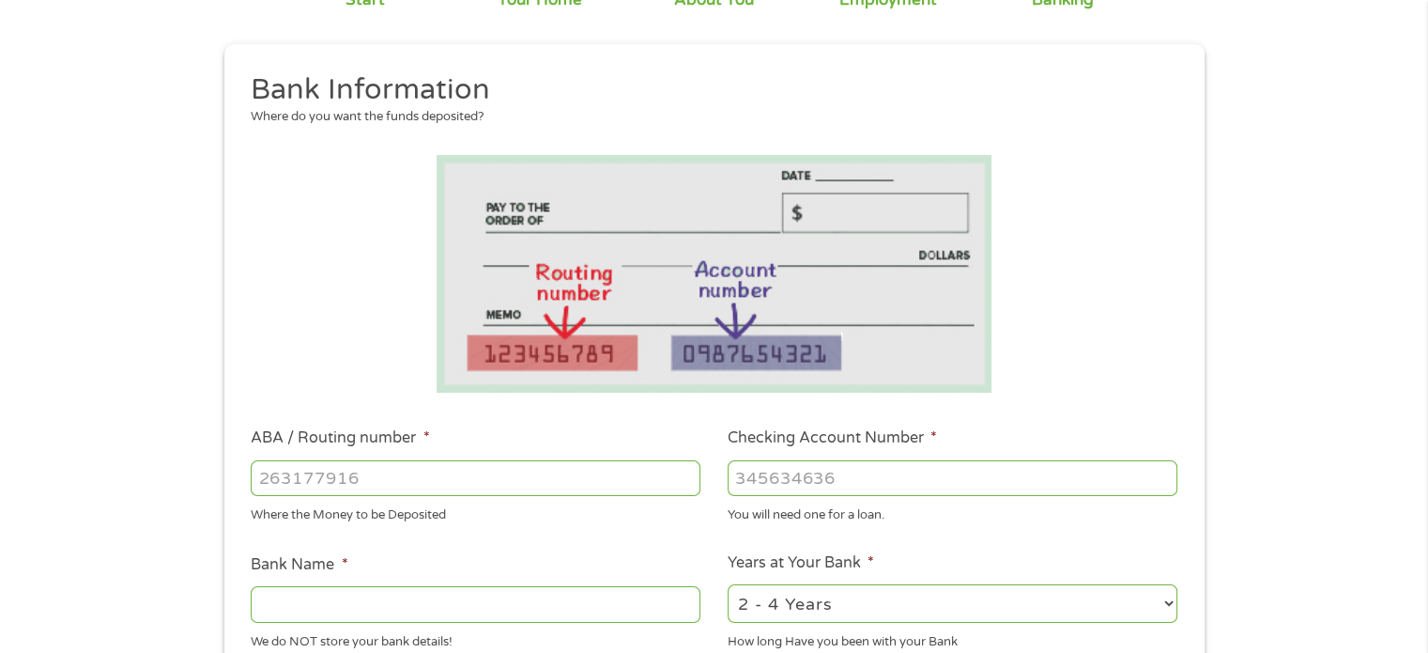
scroll to position [282, 0]
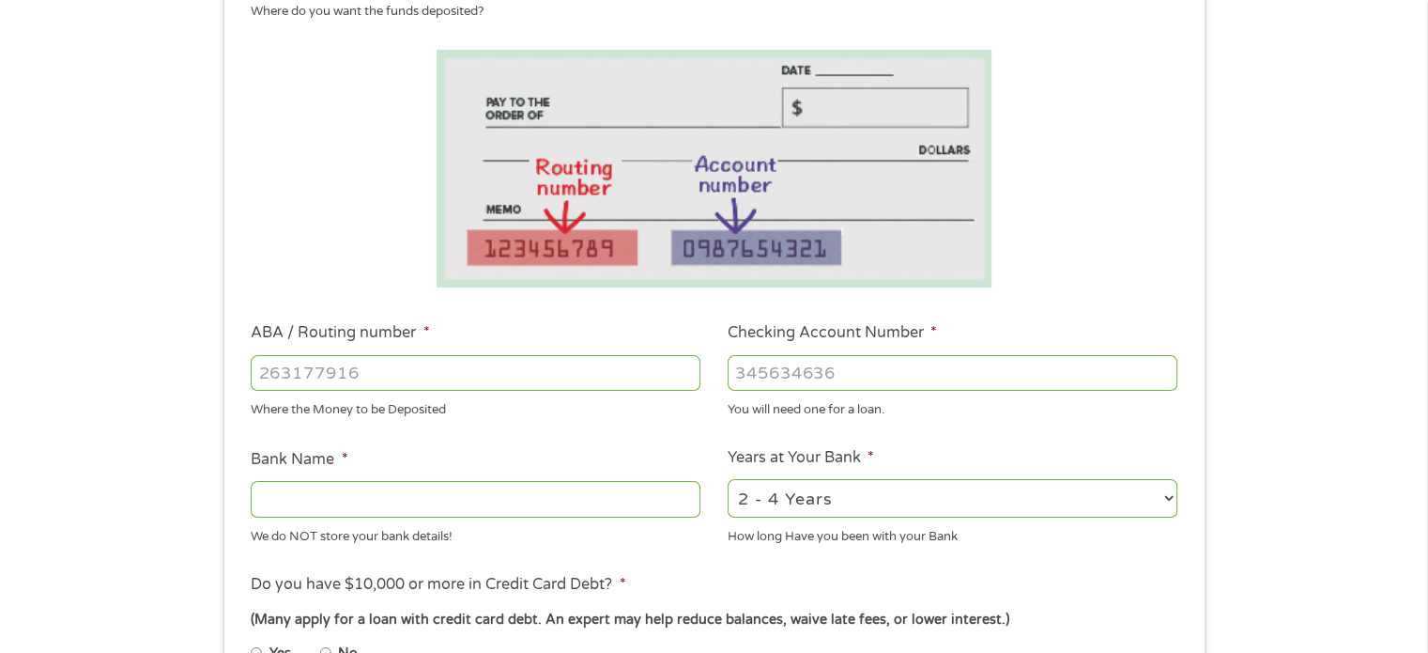
click at [446, 371] on input "ABA / Routing number *" at bounding box center [476, 373] width 450 height 36
type input "053000219"
type input "[PERSON_NAME] FARGO BANK"
type input "053000219"
type input "9821187433"
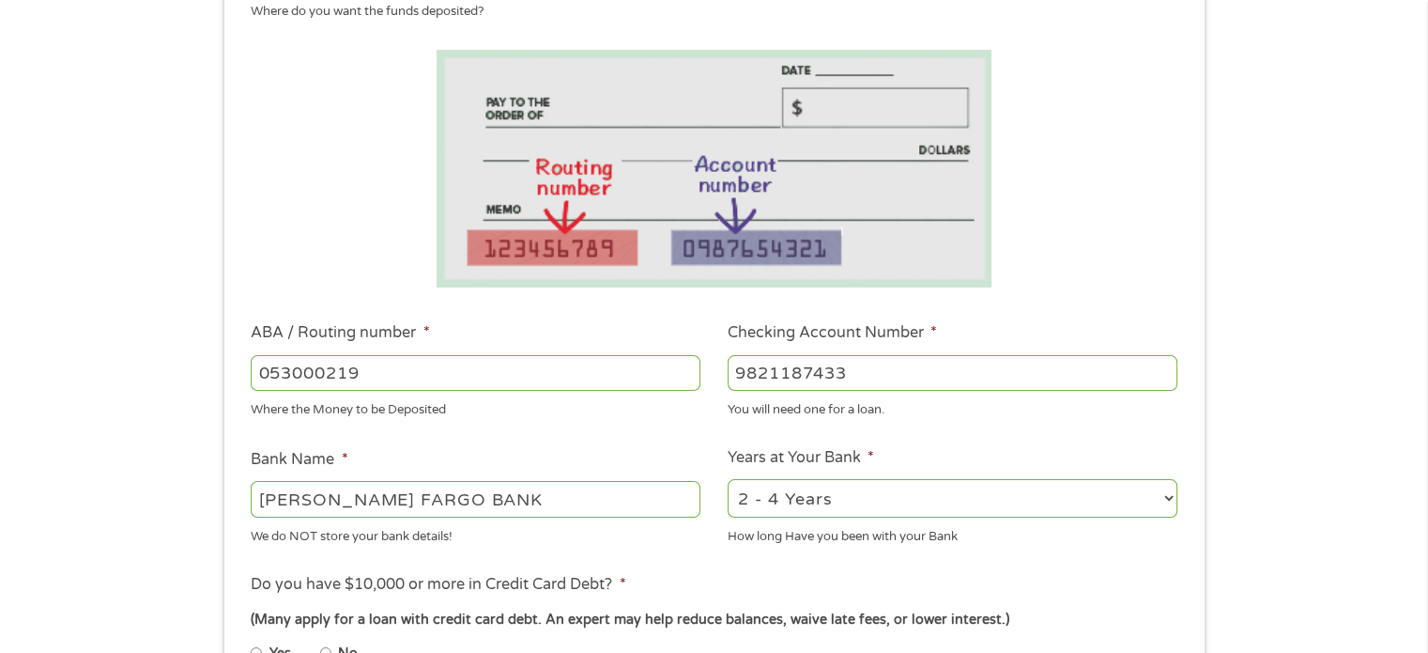
click at [896, 479] on div "2 - 4 Years 6 - 12 Months 1 - 2 Years Over 4 Years" at bounding box center [953, 498] width 450 height 45
drag, startPoint x: 898, startPoint y: 500, endPoint x: 889, endPoint y: 517, distance: 18.9
click at [898, 500] on select "2 - 4 Years 6 - 12 Months 1 - 2 Years Over 4 Years" at bounding box center [953, 498] width 450 height 38
select select "60months"
click at [728, 480] on select "2 - 4 Years 6 - 12 Months 1 - 2 Years Over 4 Years" at bounding box center [953, 498] width 450 height 38
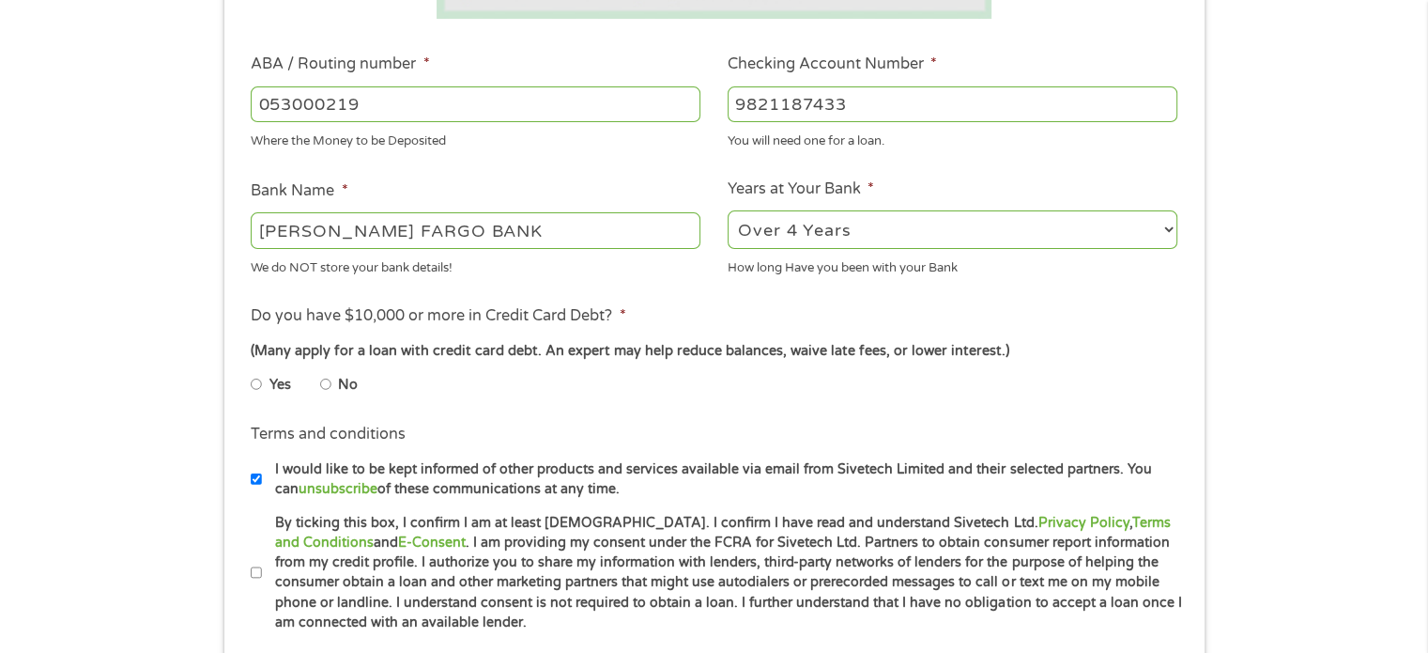
scroll to position [563, 0]
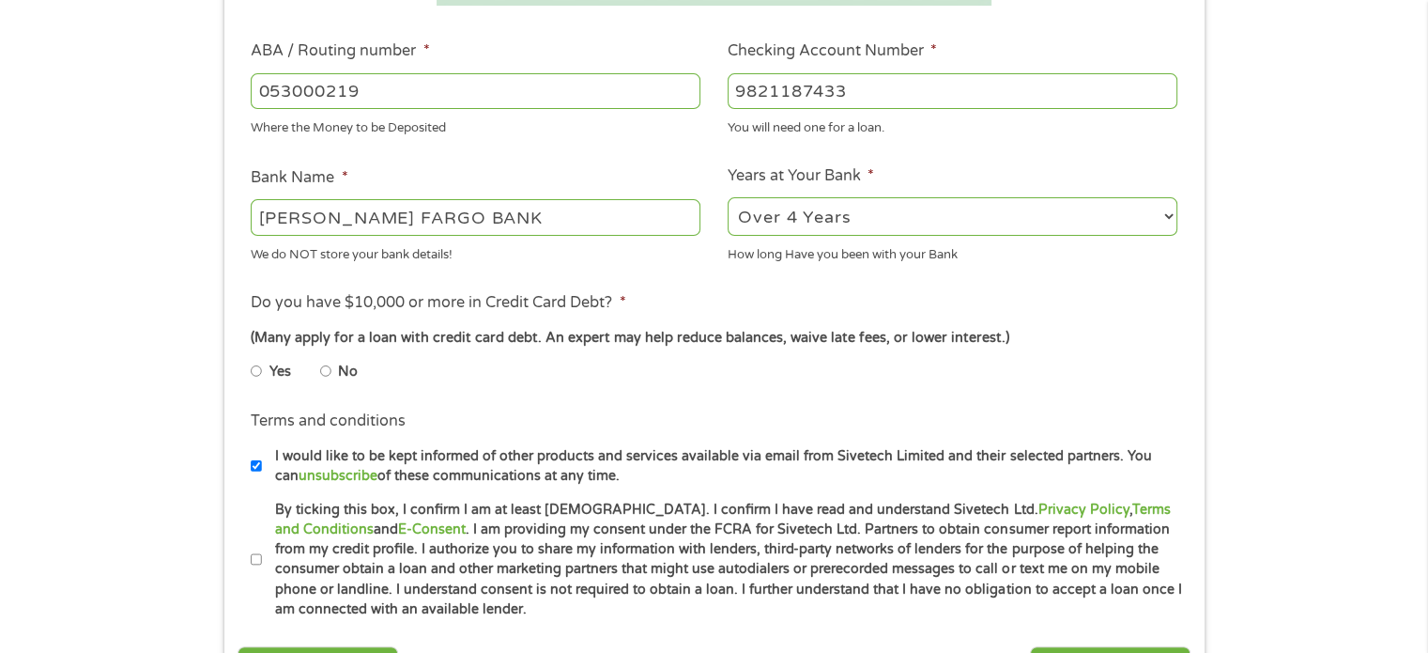
click at [260, 480] on input "I would like to be kept informed of other products and services available via e…" at bounding box center [256, 466] width 11 height 30
checkbox input "false"
click at [253, 560] on input "By ticking this box, I confirm I am at least [DEMOGRAPHIC_DATA]. I confirm I ha…" at bounding box center [256, 560] width 11 height 30
checkbox input "true"
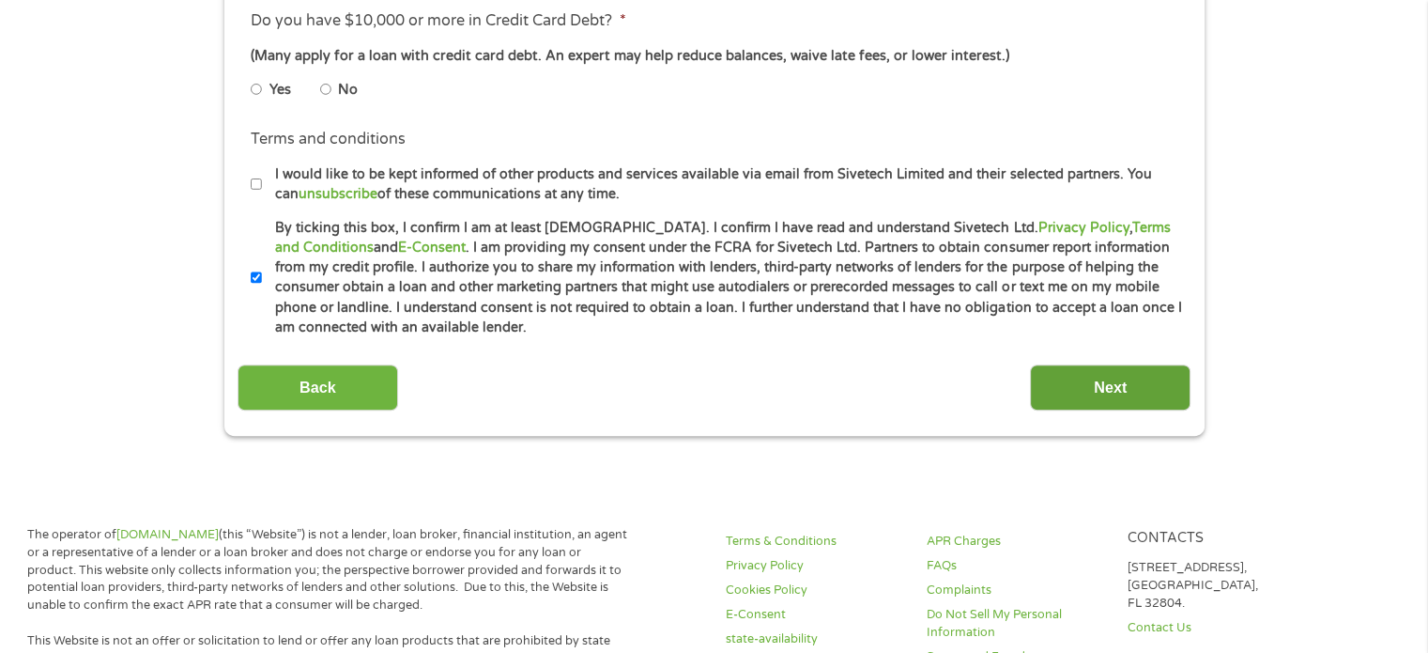
click at [1103, 389] on input "Next" at bounding box center [1110, 387] width 161 height 46
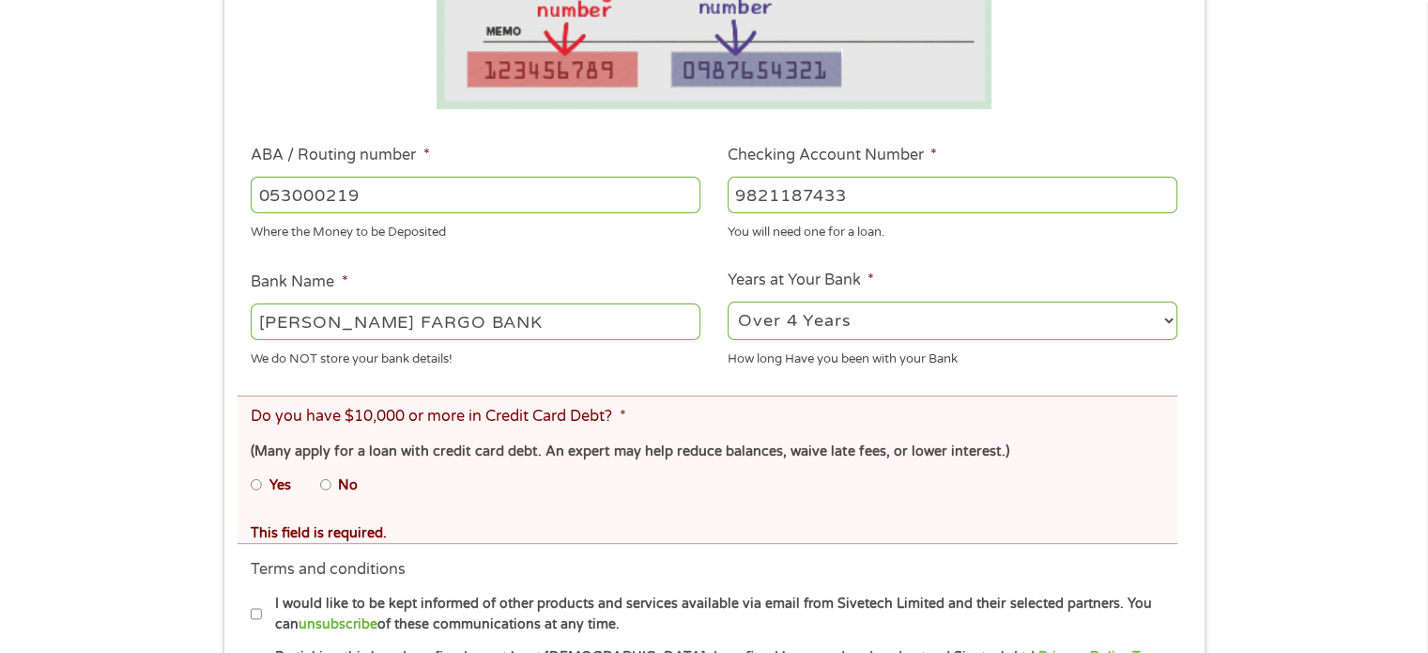
scroll to position [657, 0]
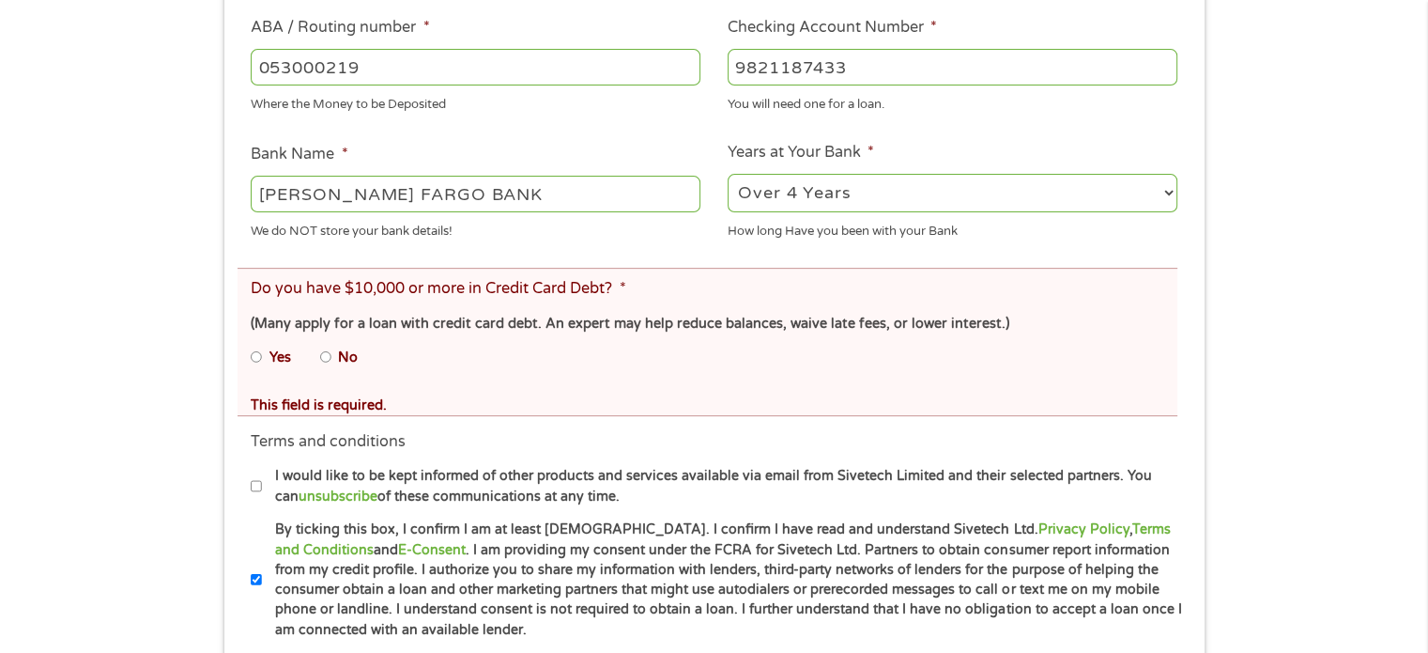
click at [327, 357] on input "No" at bounding box center [325, 357] width 11 height 30
radio input "true"
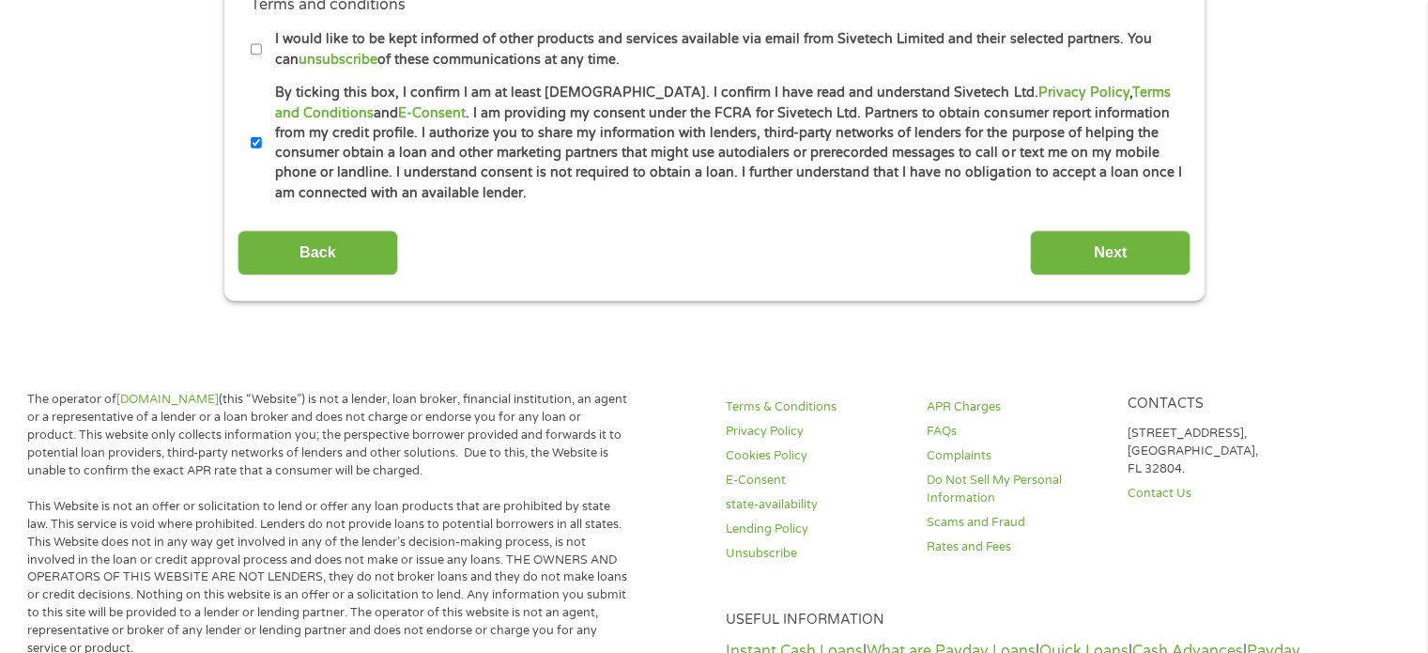
scroll to position [939, 0]
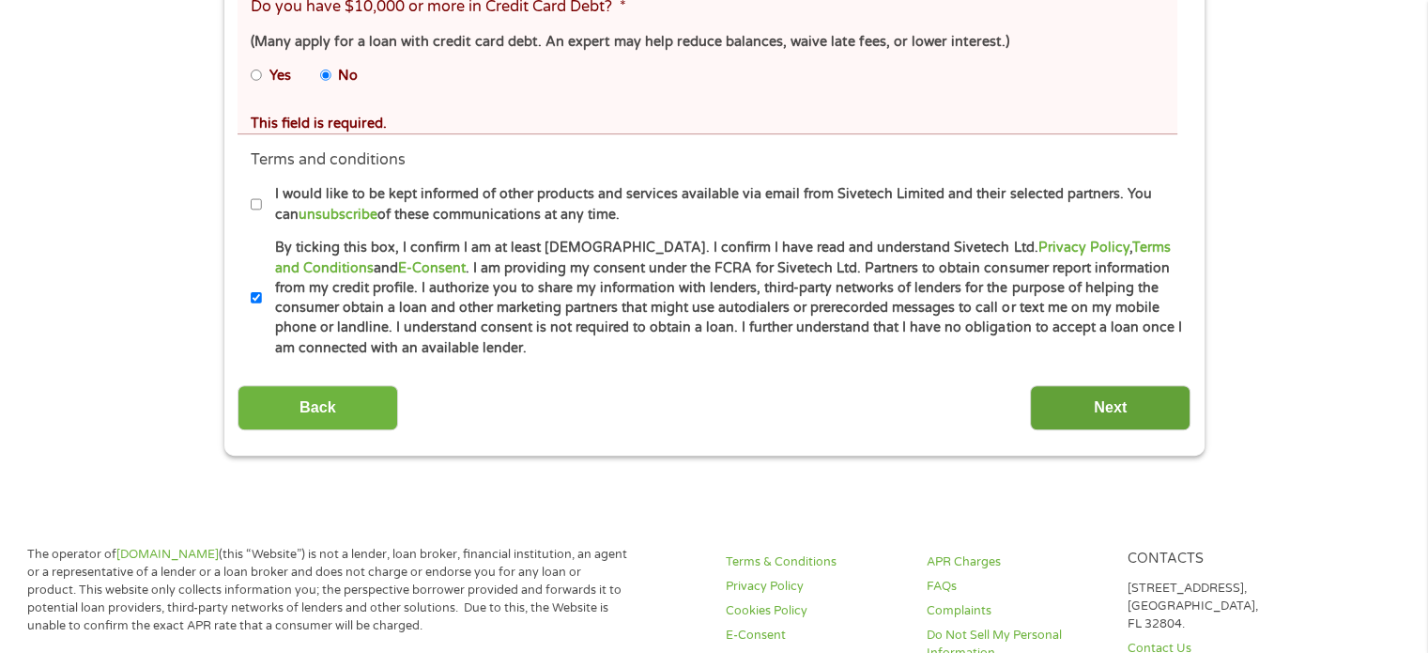
click at [1110, 417] on input "Next" at bounding box center [1110, 408] width 161 height 46
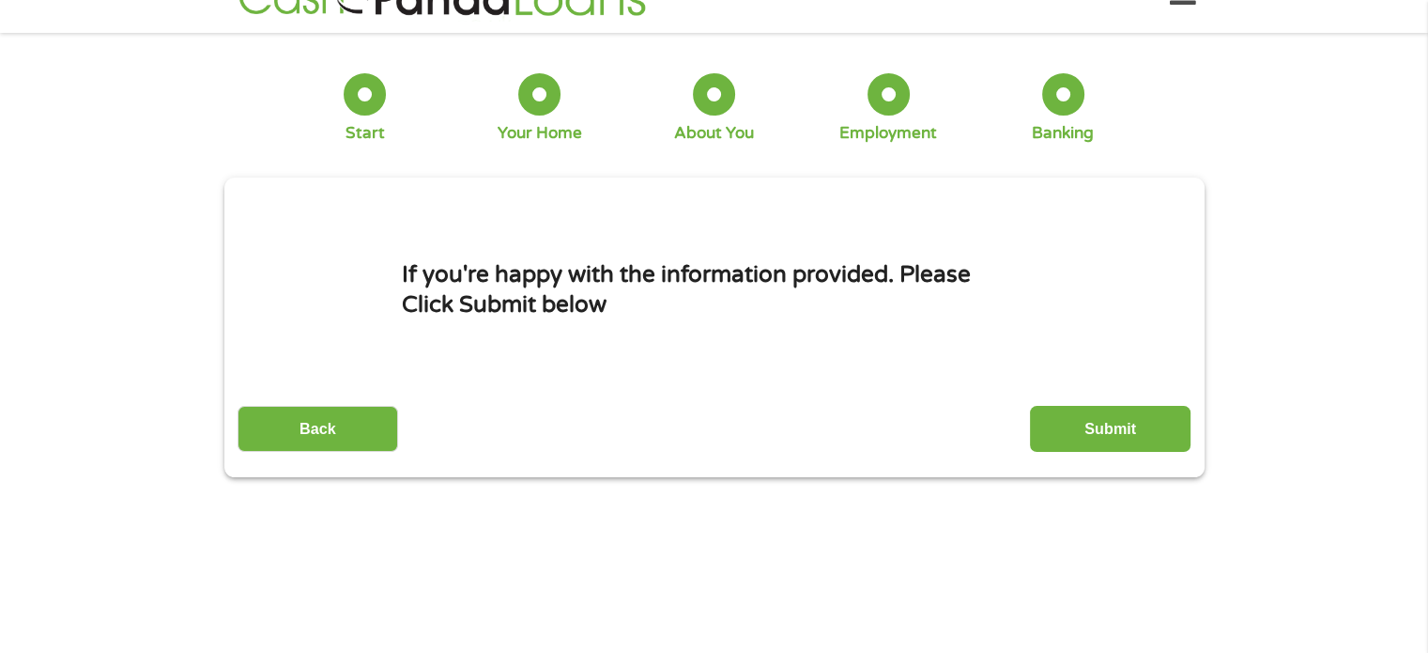
scroll to position [0, 0]
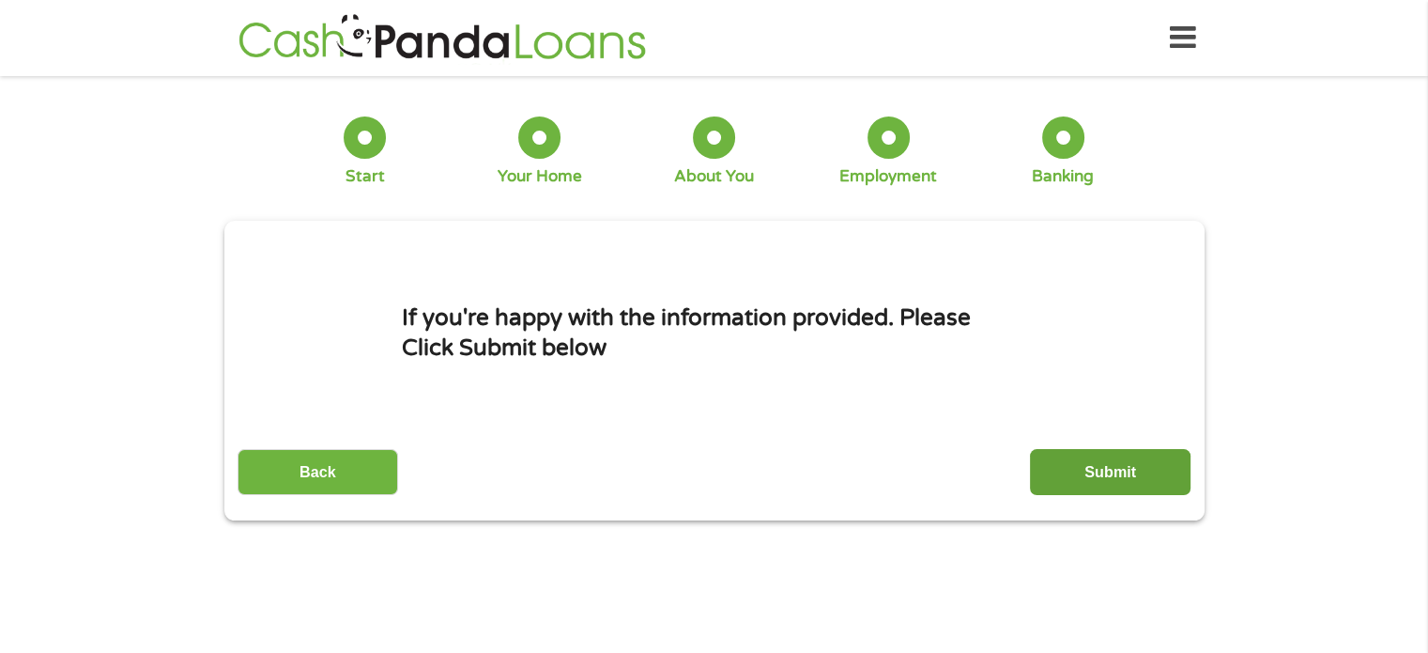
click at [1098, 469] on input "Submit" at bounding box center [1110, 472] width 161 height 46
